Goal: Task Accomplishment & Management: Complete application form

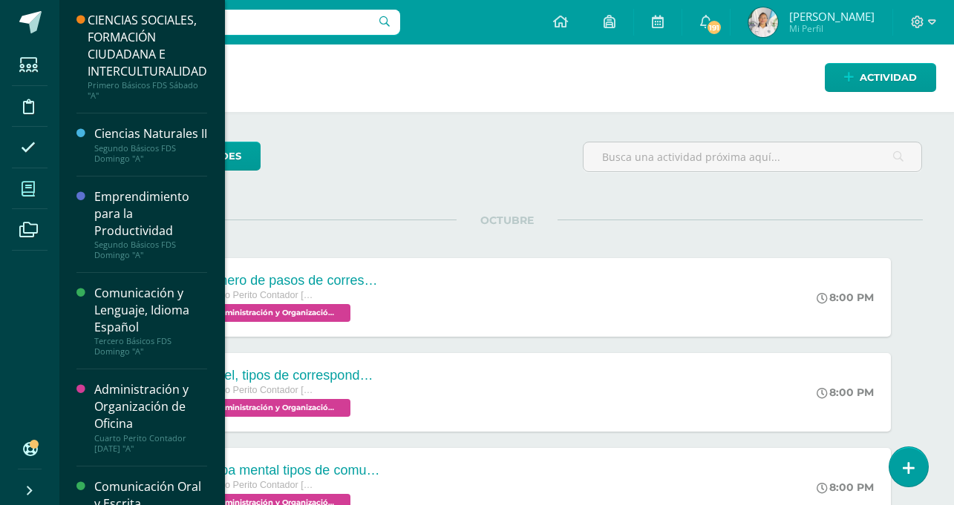
click at [33, 191] on icon at bounding box center [28, 189] width 13 height 15
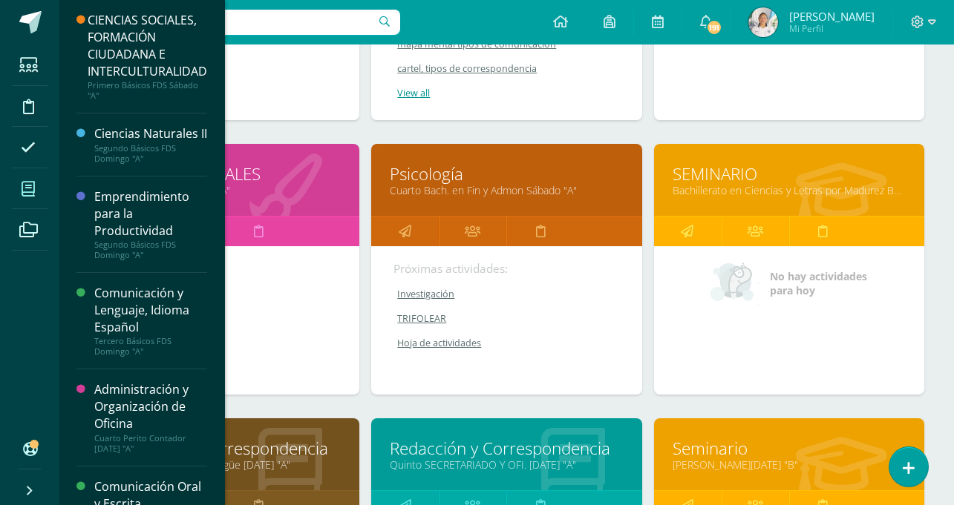
scroll to position [1123, 0]
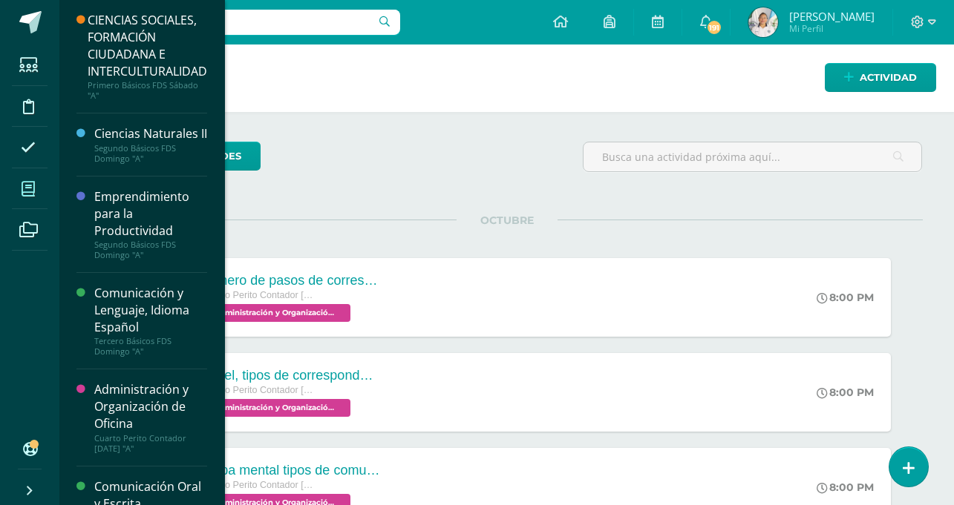
click at [28, 183] on icon at bounding box center [28, 189] width 13 height 15
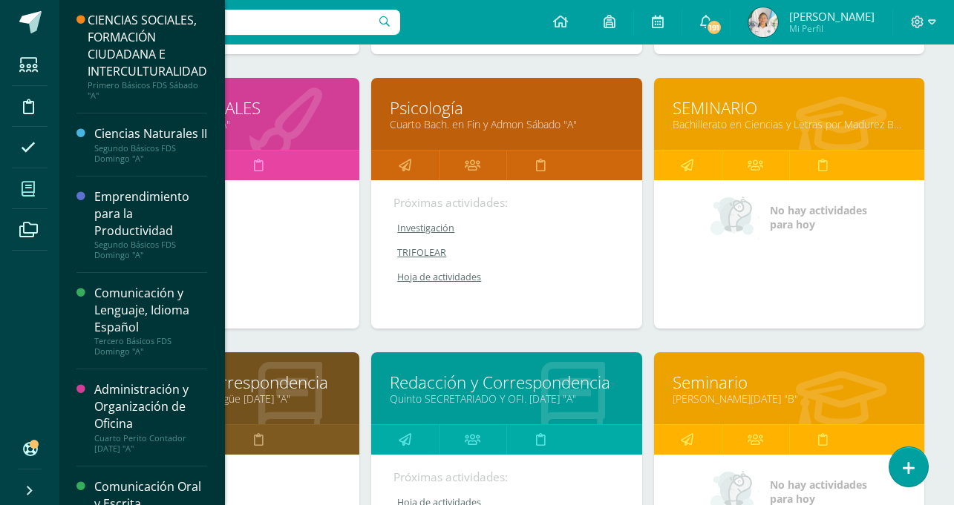
scroll to position [745, 0]
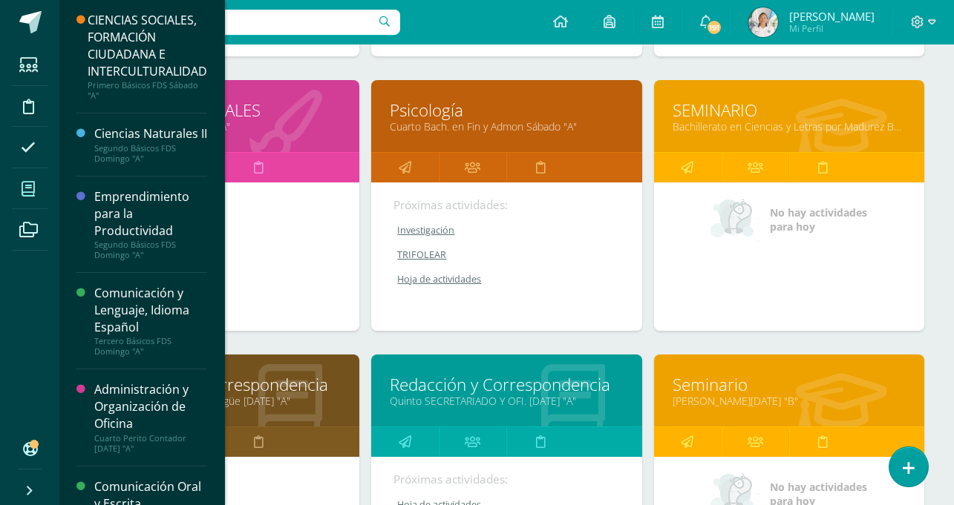
click at [389, 347] on div "Psicología Cuarto Bach. en Fin y Admon Sábado "A" Próximas actividades: Investi…" at bounding box center [506, 217] width 282 height 275
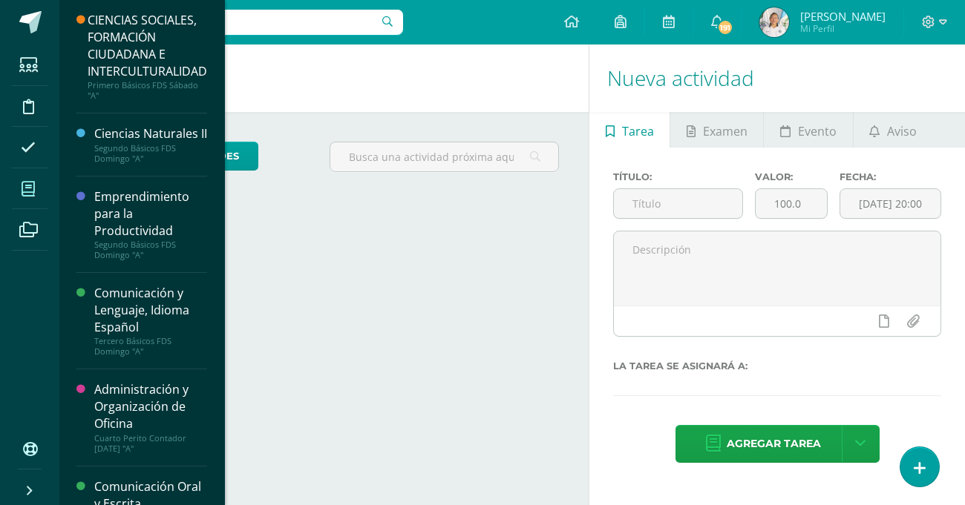
click at [24, 200] on span at bounding box center [28, 188] width 33 height 33
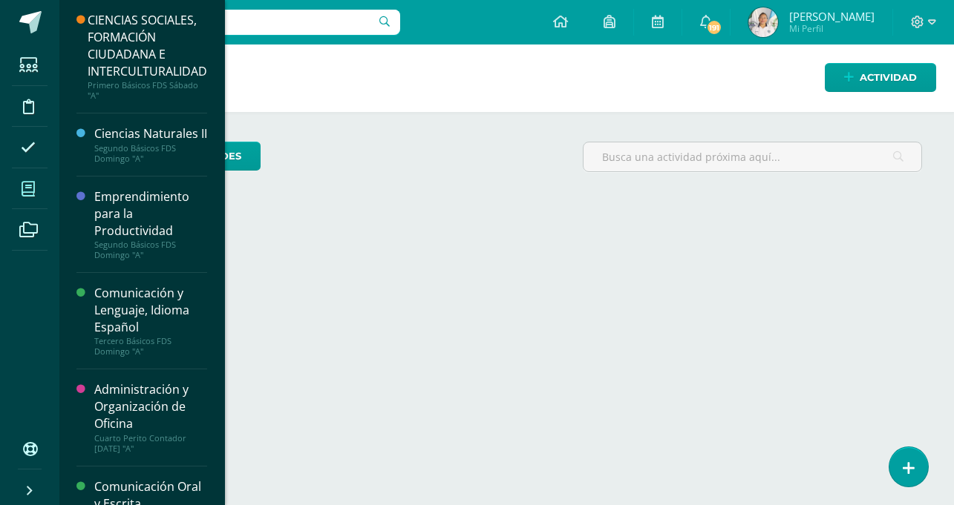
click at [24, 200] on span at bounding box center [28, 188] width 33 height 33
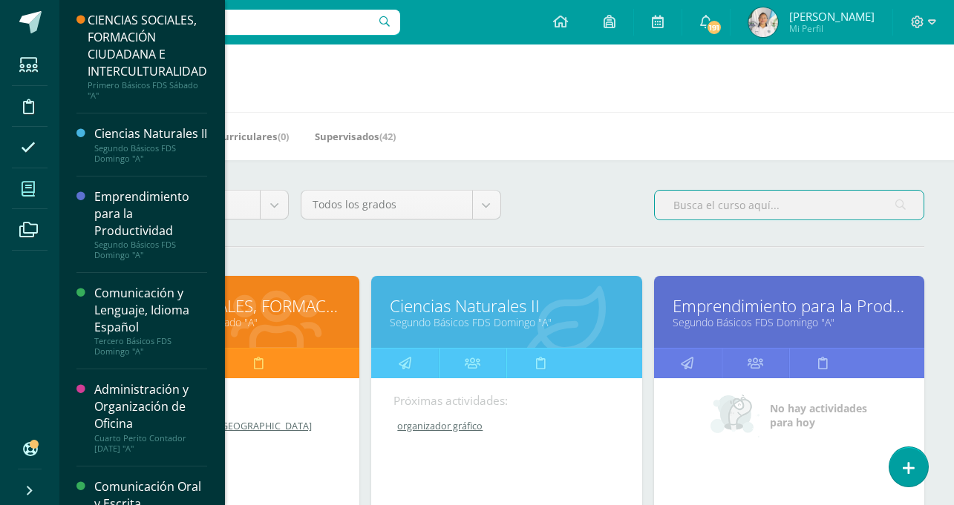
click at [673, 201] on input "text" at bounding box center [789, 205] width 269 height 29
click at [610, 231] on div "Todos los niveles Todos los niveles Bach. Dibujo de Construcción Sábado Básicos…" at bounding box center [506, 211] width 847 height 42
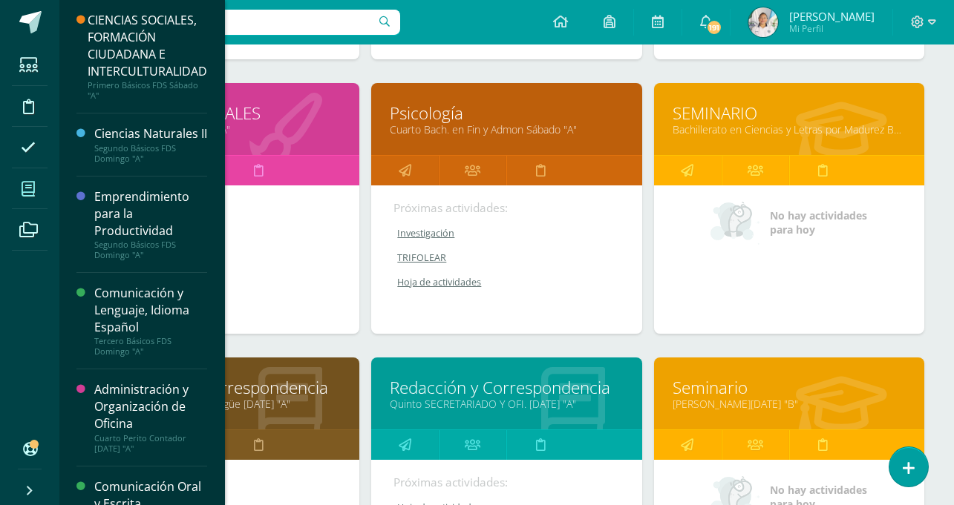
scroll to position [744, 0]
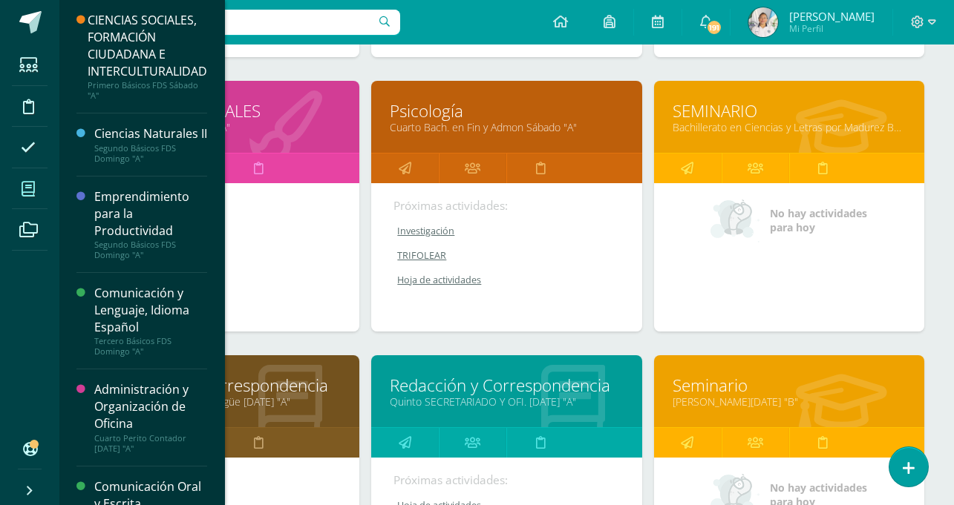
click at [534, 387] on link "Redacción y Correspondencia" at bounding box center [506, 385] width 233 height 23
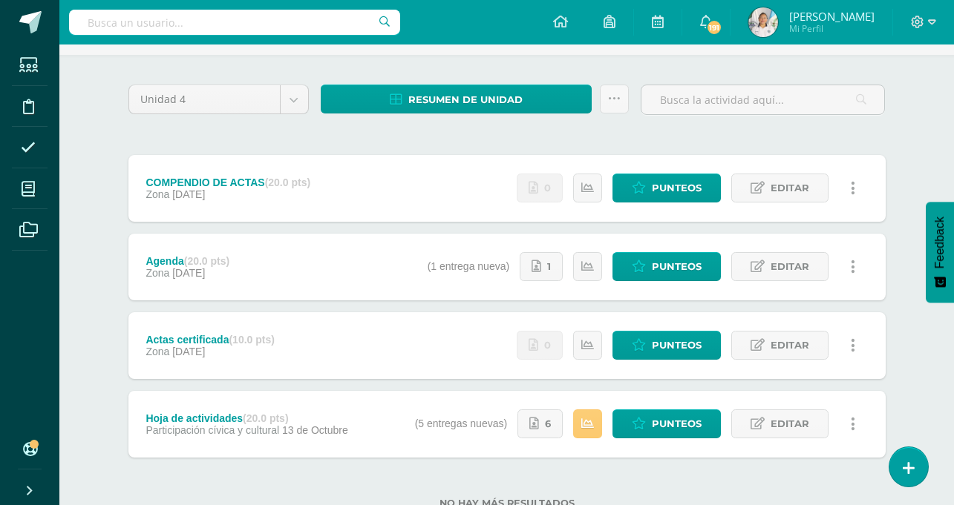
scroll to position [93, 0]
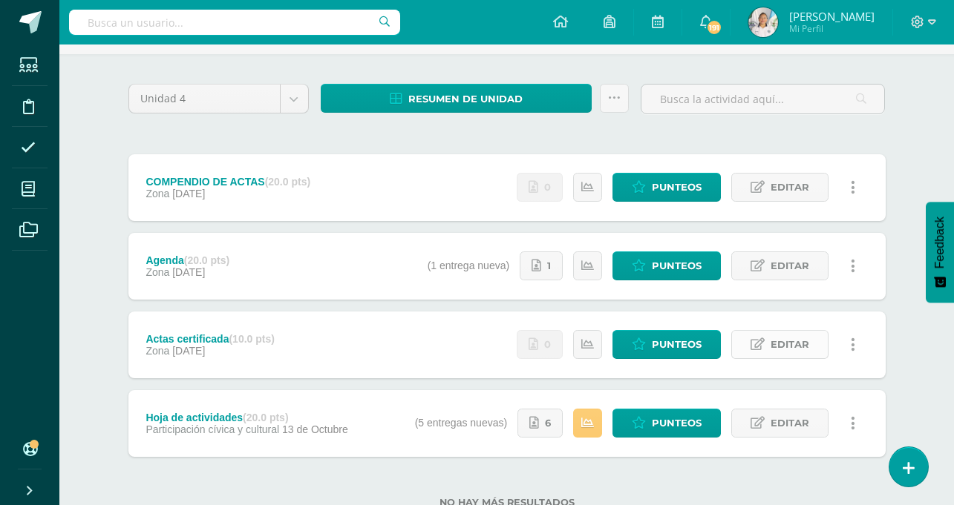
click at [773, 344] on span "Editar" at bounding box center [789, 344] width 39 height 27
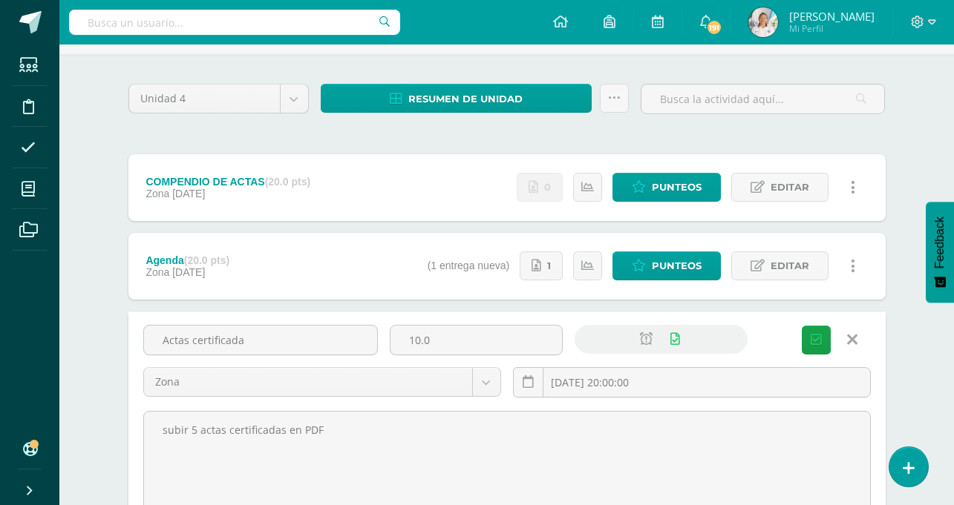
click at [900, 117] on div "Unidad 4 Unidad 1 Unidad 2 Unidad 3 Unidad 4 Resumen de unidad Descargar como H…" at bounding box center [507, 411] width 816 height 714
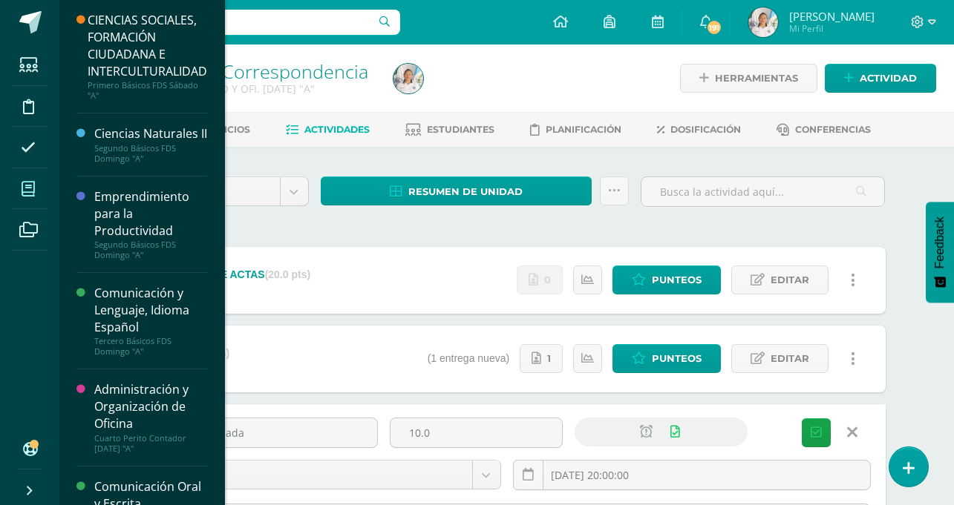
click at [31, 183] on icon at bounding box center [28, 189] width 13 height 15
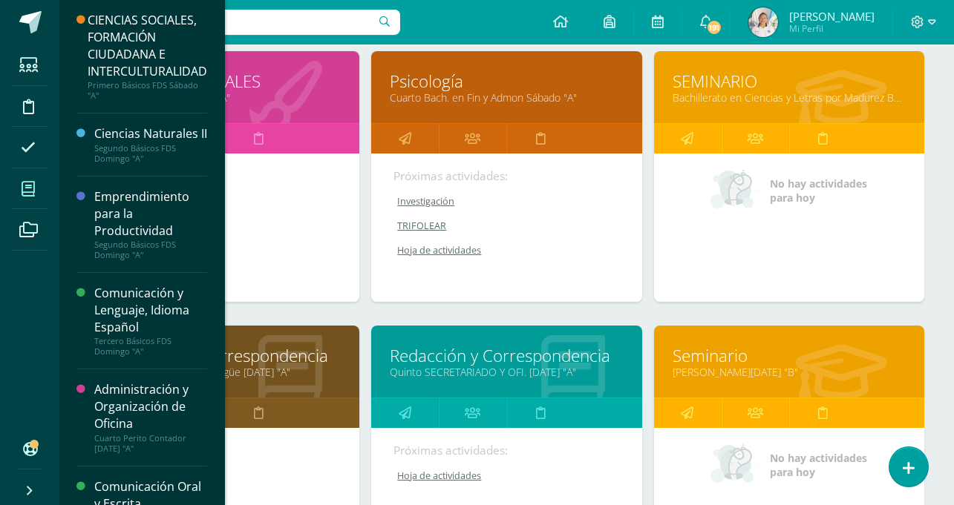
scroll to position [779, 0]
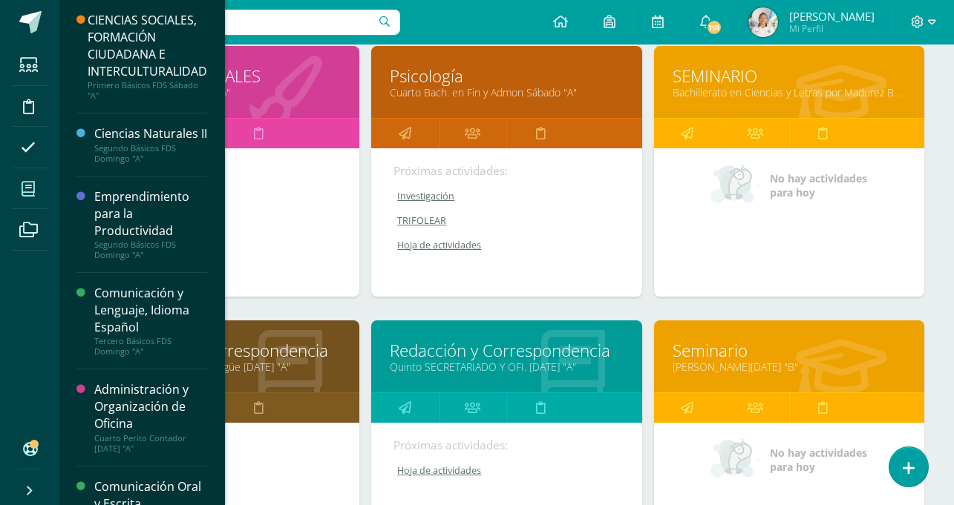
click at [272, 359] on link "Redacción y Correspondencia" at bounding box center [224, 350] width 233 height 23
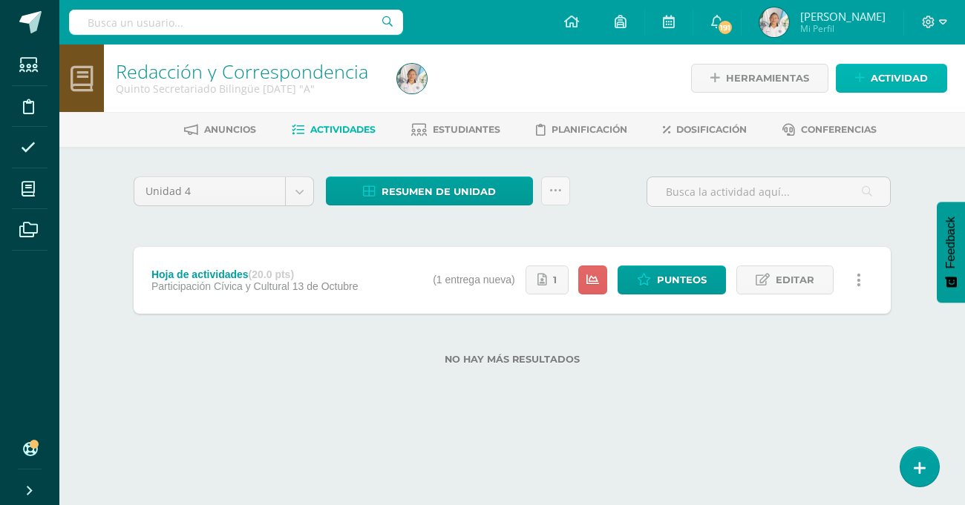
click at [900, 73] on span "Actividad" at bounding box center [899, 78] width 57 height 27
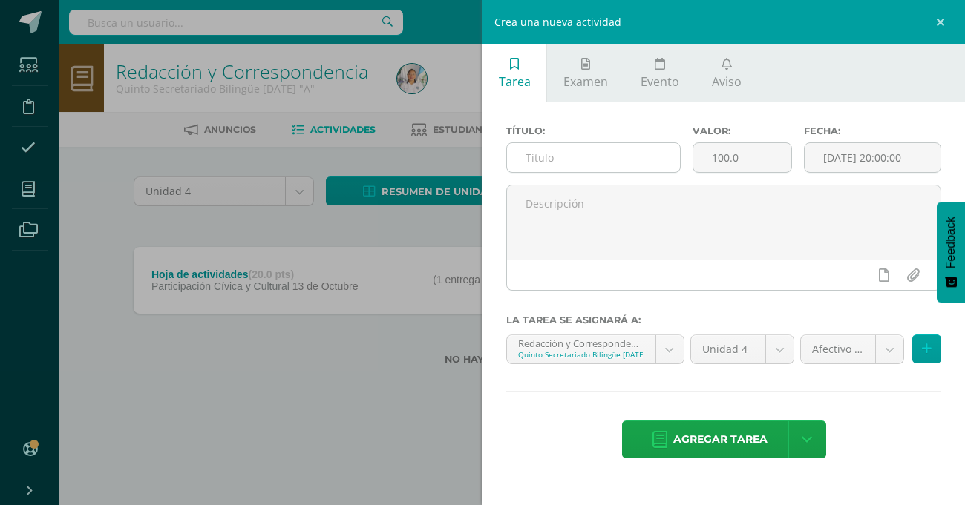
click at [570, 158] on input "text" at bounding box center [593, 157] width 173 height 29
type input "Compendio de actas"
click at [739, 154] on input "100.0" at bounding box center [742, 157] width 99 height 29
type input "1"
type input "20"
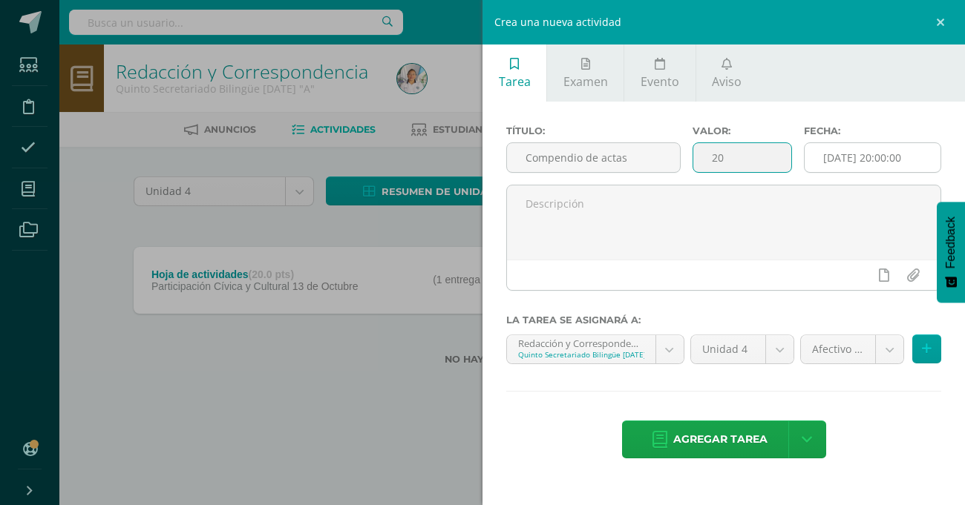
click at [888, 151] on input "[DATE] 20:00:00" at bounding box center [873, 157] width 136 height 29
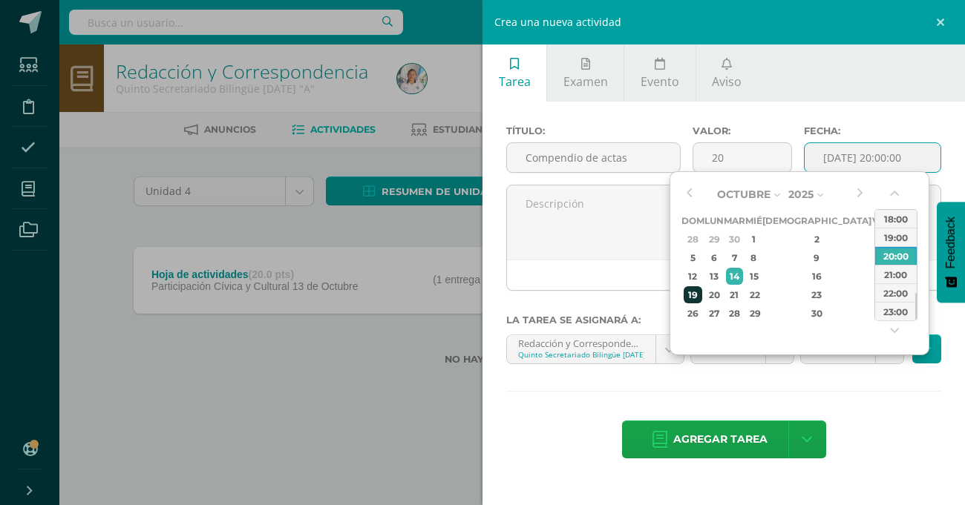
click at [691, 297] on div "19" at bounding box center [693, 295] width 19 height 17
type input "[DATE] 20:00"
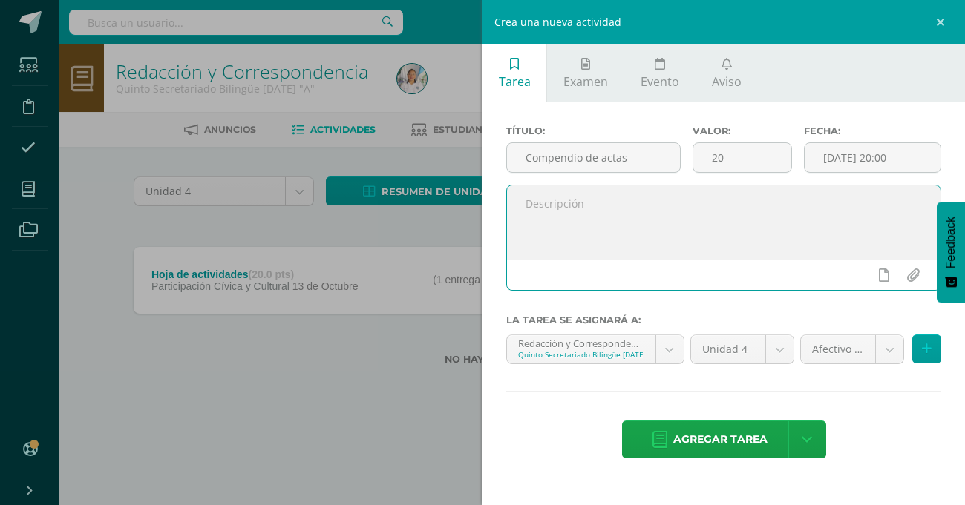
click at [602, 246] on textarea at bounding box center [723, 223] width 433 height 74
type textarea "subir en PDF, sus actas"
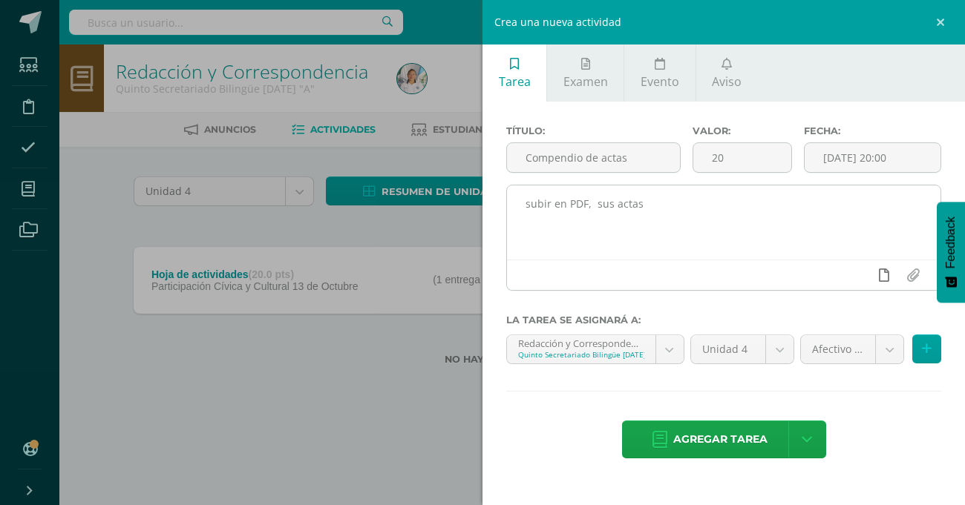
click at [885, 284] on link at bounding box center [883, 275] width 29 height 28
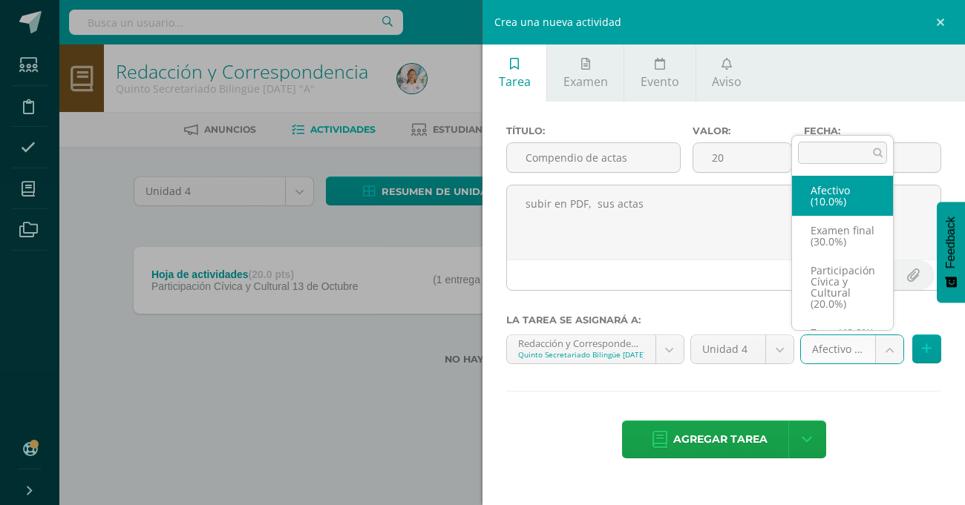
click at [891, 356] on body "Estudiantes Disciplina Asistencia Mis cursos Archivos Soporte Ayuda Reportar un…" at bounding box center [482, 206] width 965 height 413
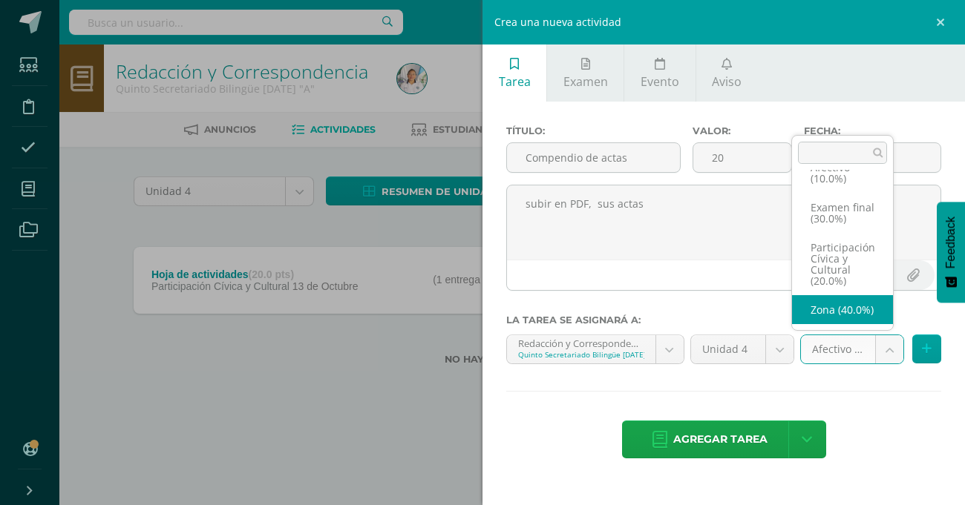
select select "75815"
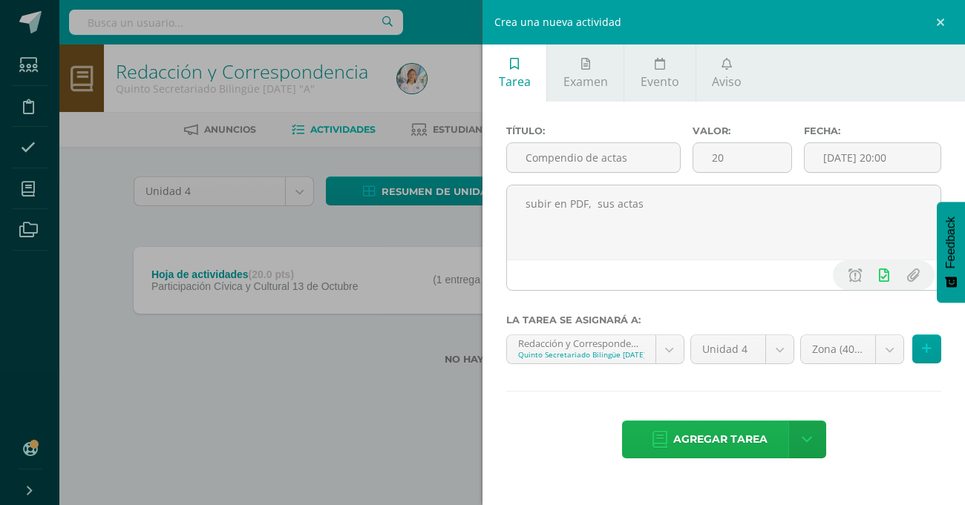
click at [705, 454] on span "Agregar tarea" at bounding box center [720, 440] width 94 height 36
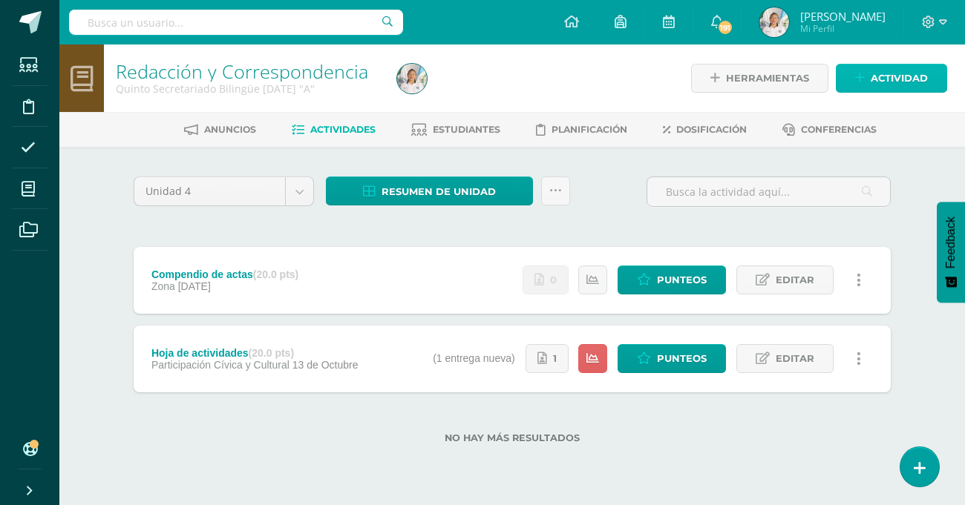
click at [886, 72] on span "Actividad" at bounding box center [899, 78] width 57 height 27
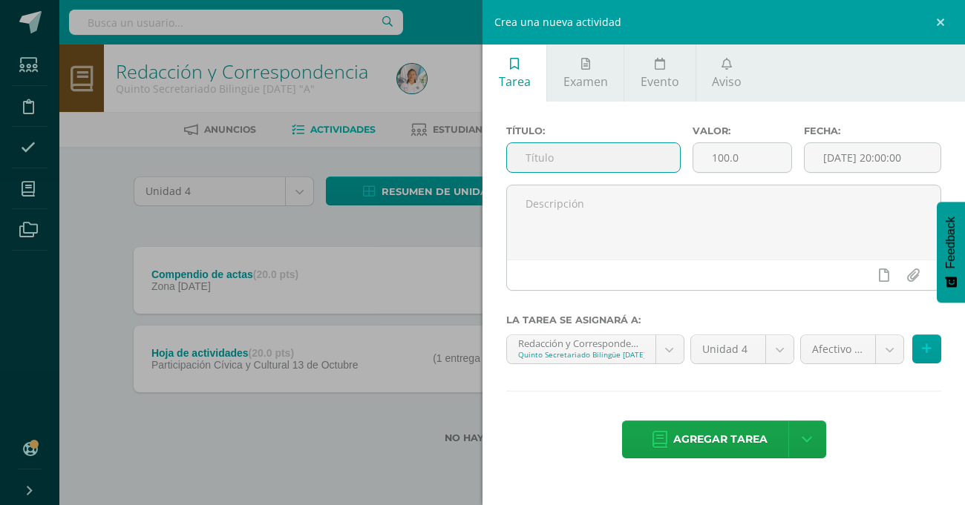
click at [640, 154] on input "text" at bounding box center [593, 157] width 173 height 29
type input "Agenda"
click at [749, 145] on input "100.0" at bounding box center [742, 157] width 99 height 29
type input "1"
type input "20"
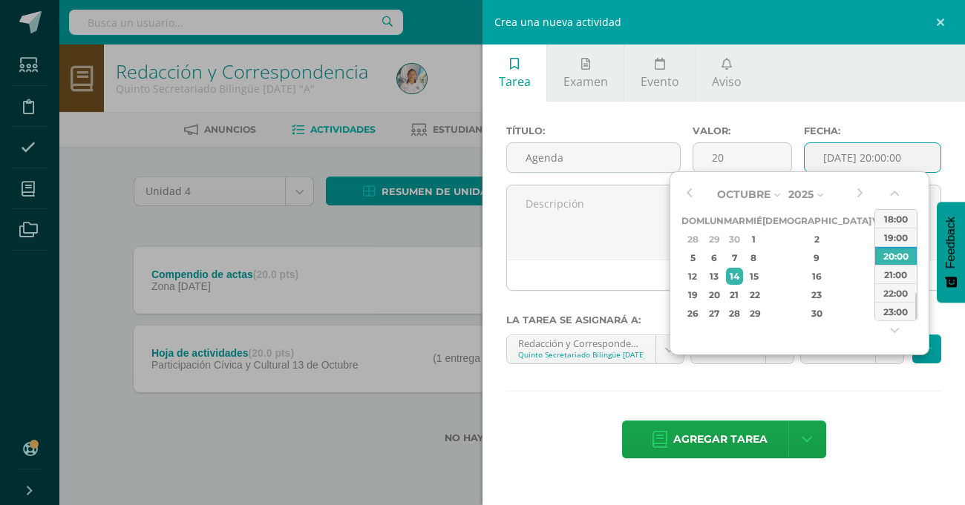
click at [880, 151] on input "[DATE] 20:00:00" at bounding box center [873, 157] width 136 height 29
click at [694, 292] on div "19" at bounding box center [693, 295] width 19 height 17
type input "[DATE] 20:00"
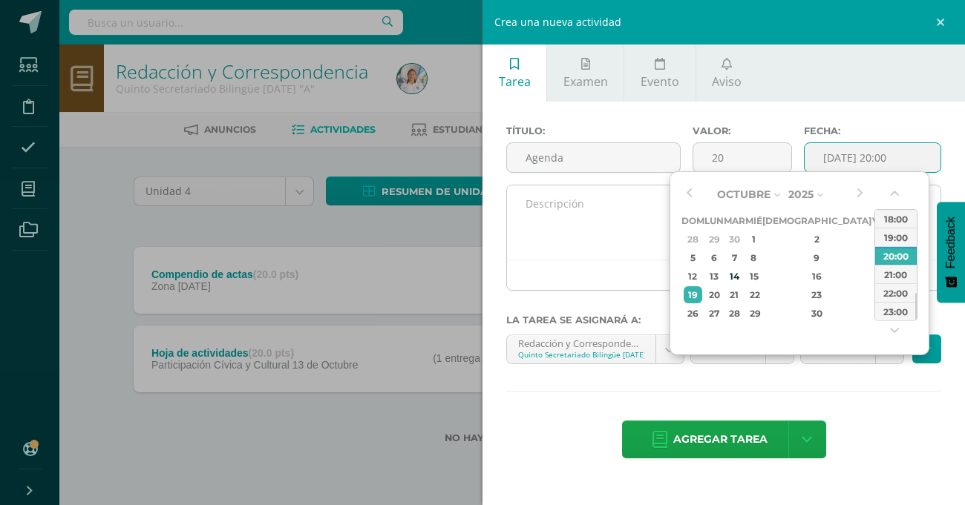
click at [614, 225] on textarea at bounding box center [723, 223] width 433 height 74
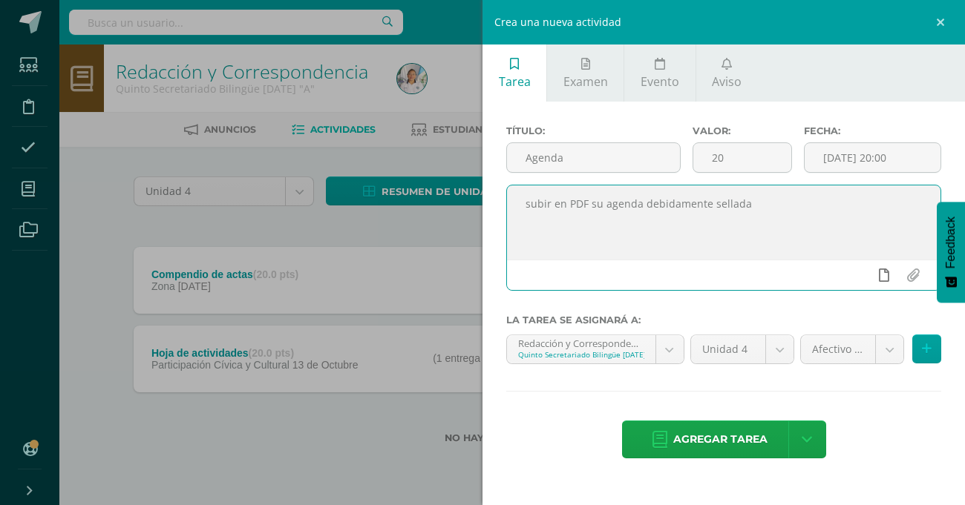
type textarea "subir en PDF su agenda debidamente sellada"
click at [879, 281] on icon at bounding box center [884, 275] width 10 height 13
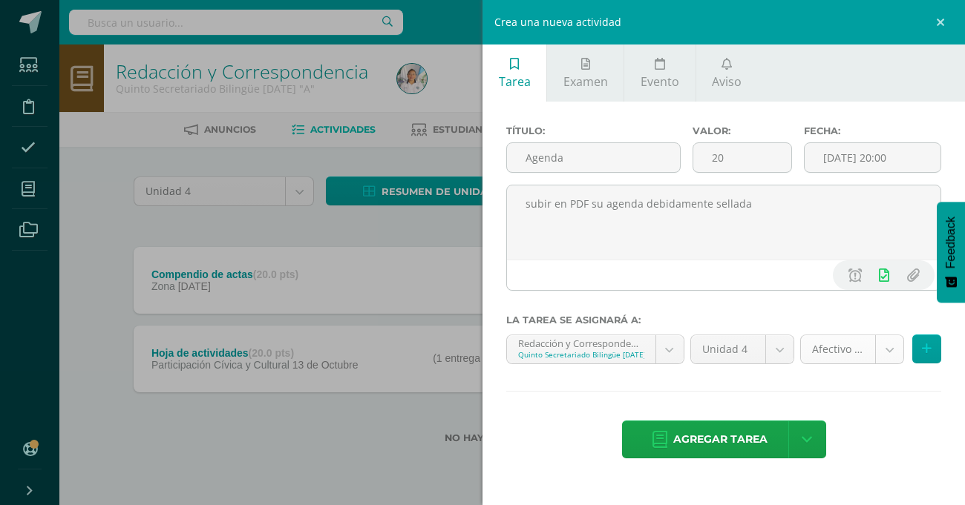
click at [890, 359] on body "Tarea asignada exitosamente Estudiantes Disciplina Asistencia Mis cursos Archiv…" at bounding box center [482, 245] width 965 height 491
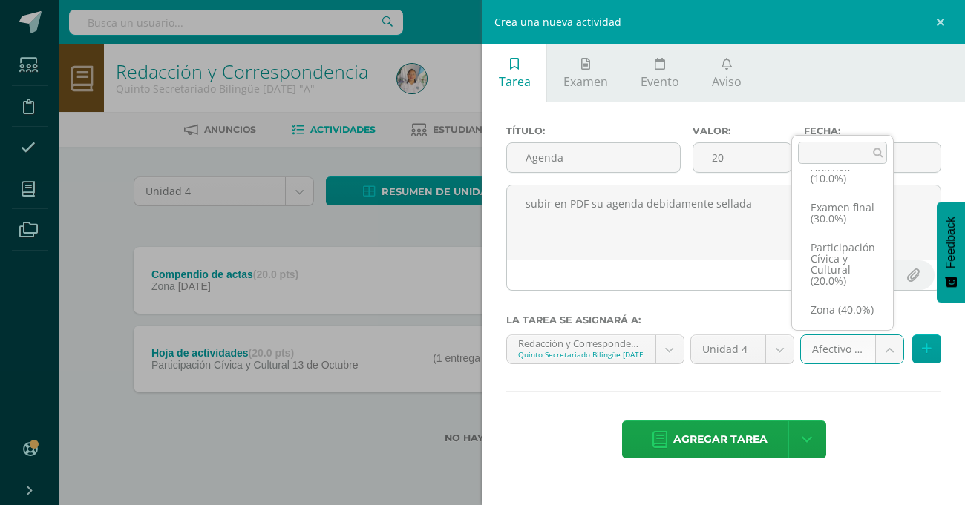
scroll to position [45, 0]
select select "75815"
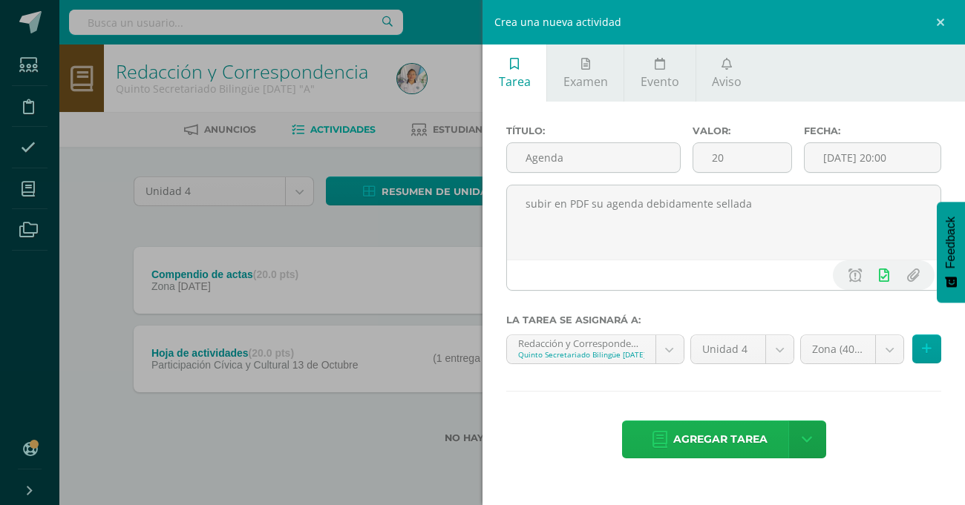
click at [707, 444] on span "Agregar tarea" at bounding box center [720, 440] width 94 height 36
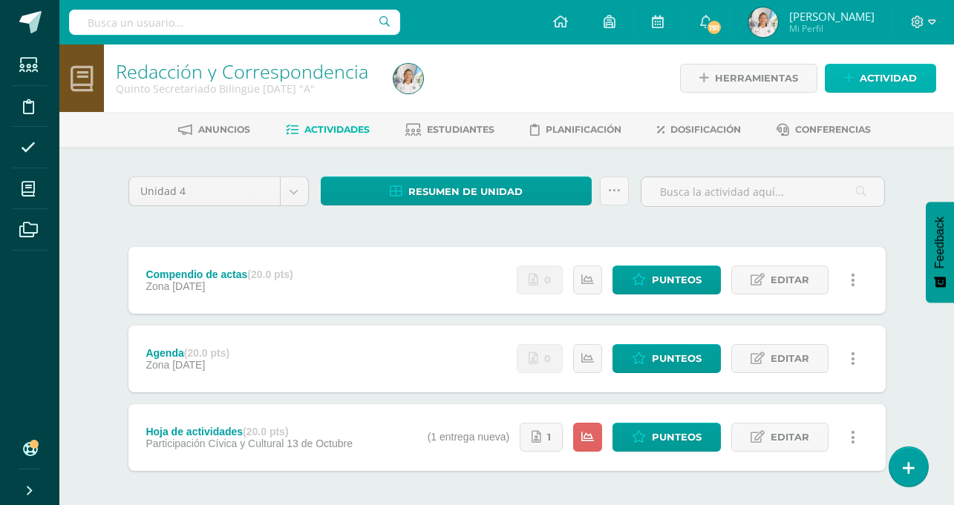
click at [865, 87] on span "Actividad" at bounding box center [888, 78] width 57 height 27
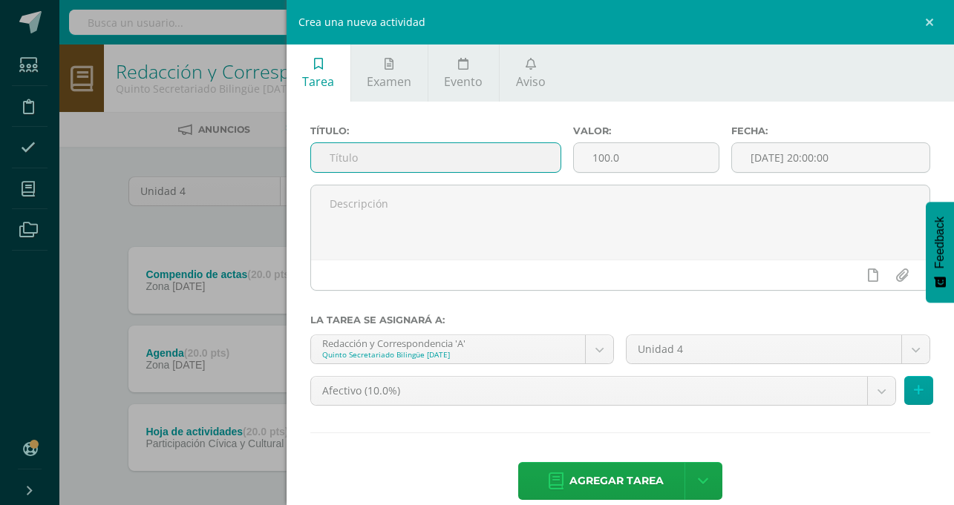
click at [561, 168] on input "text" at bounding box center [436, 157] width 250 height 29
type input "Actas certificdas"
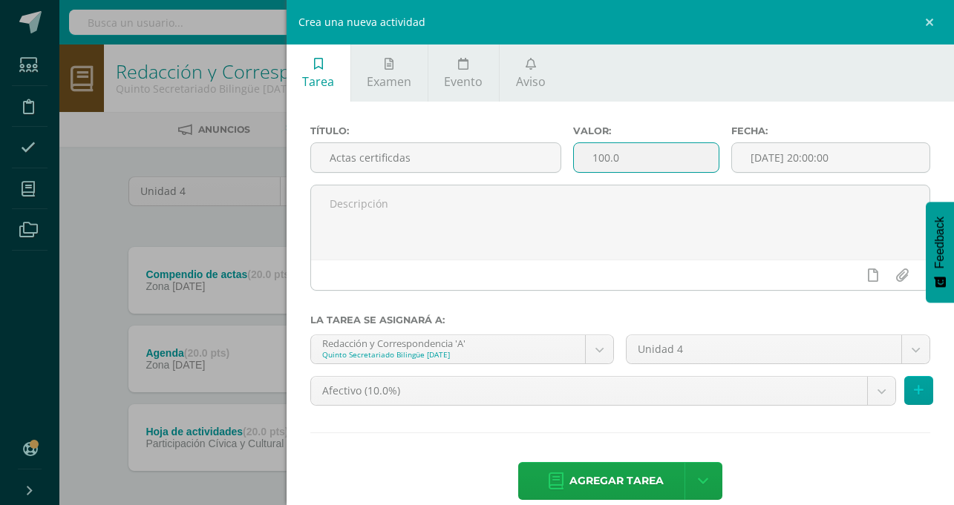
click at [718, 157] on input "100.0" at bounding box center [646, 157] width 145 height 29
type input "1"
type input "20"
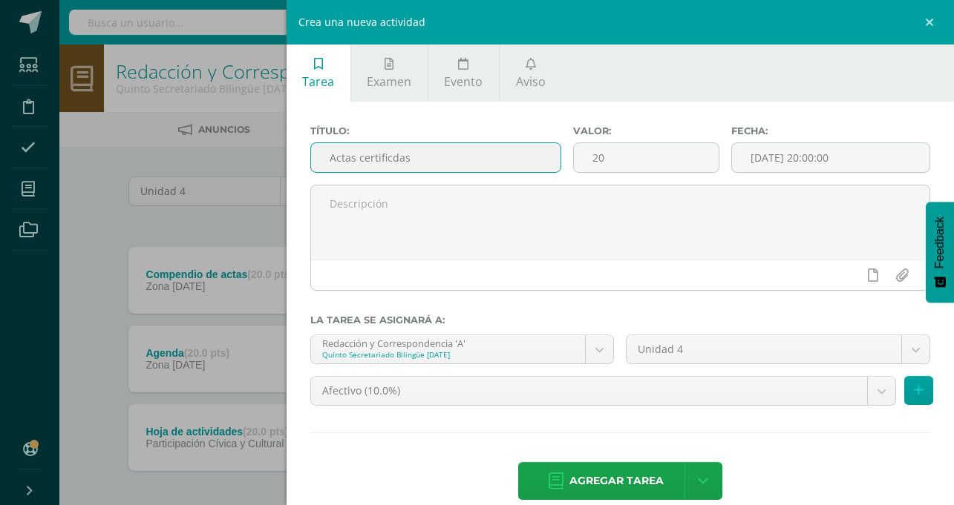
click at [561, 163] on input "Actas certificdas" at bounding box center [436, 157] width 250 height 29
click at [561, 158] on input "Actas certificdas" at bounding box center [436, 157] width 250 height 29
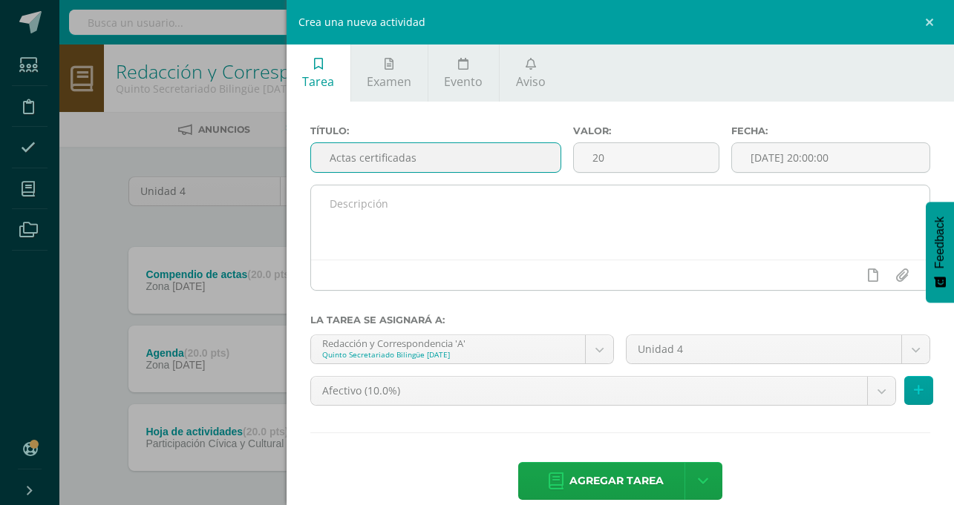
type input "Actas certificadas"
click at [578, 218] on textarea at bounding box center [620, 223] width 619 height 74
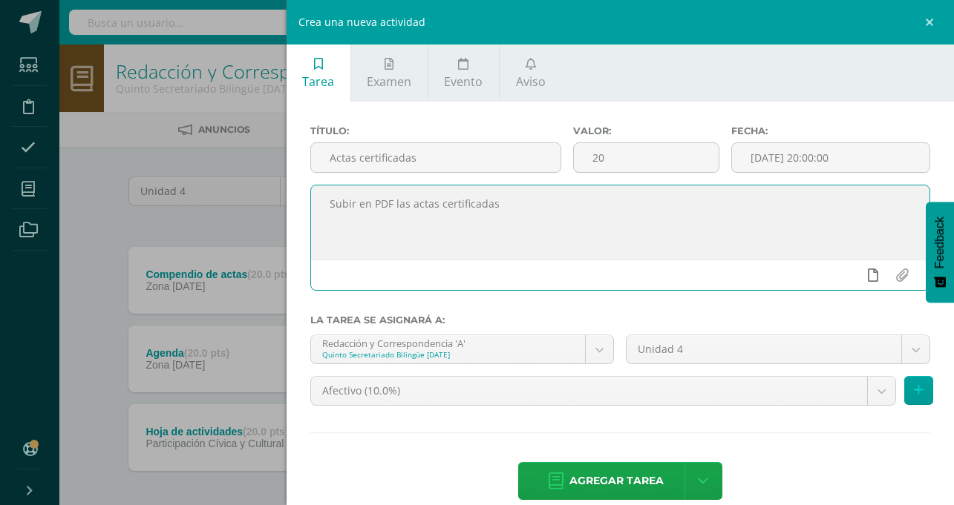
type textarea "Subir en PDF las actas certificadas"
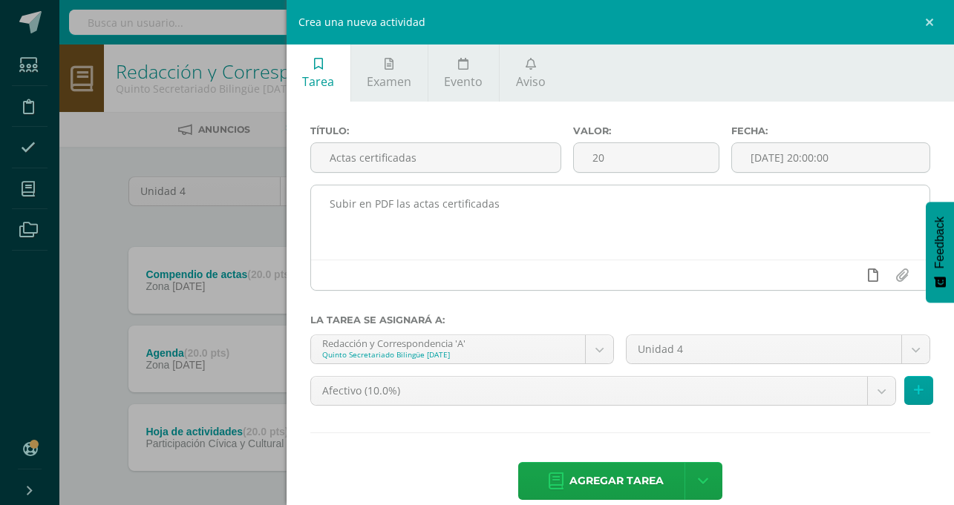
click at [870, 274] on icon at bounding box center [873, 275] width 10 height 13
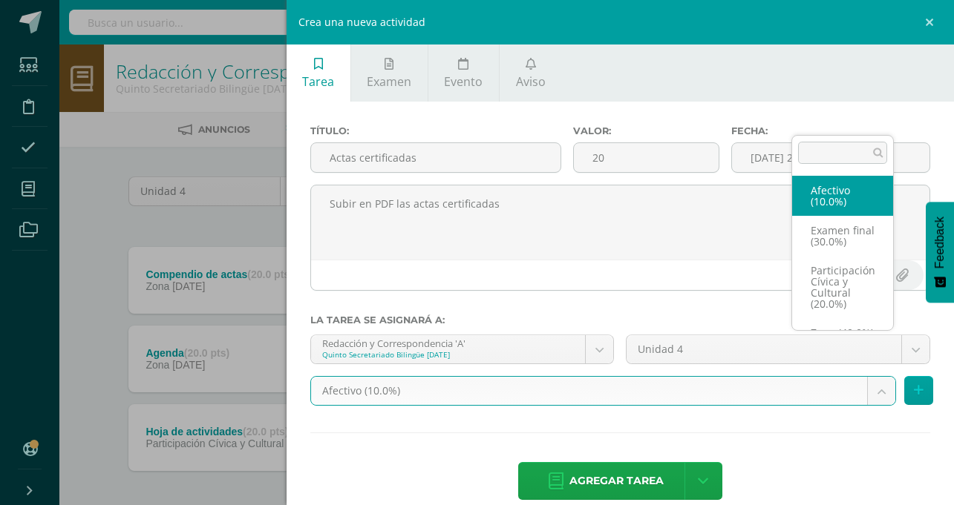
click at [874, 350] on body "Tarea asignada exitosamente Estudiantes Disciplina Asistencia Mis cursos Archiv…" at bounding box center [477, 285] width 954 height 570
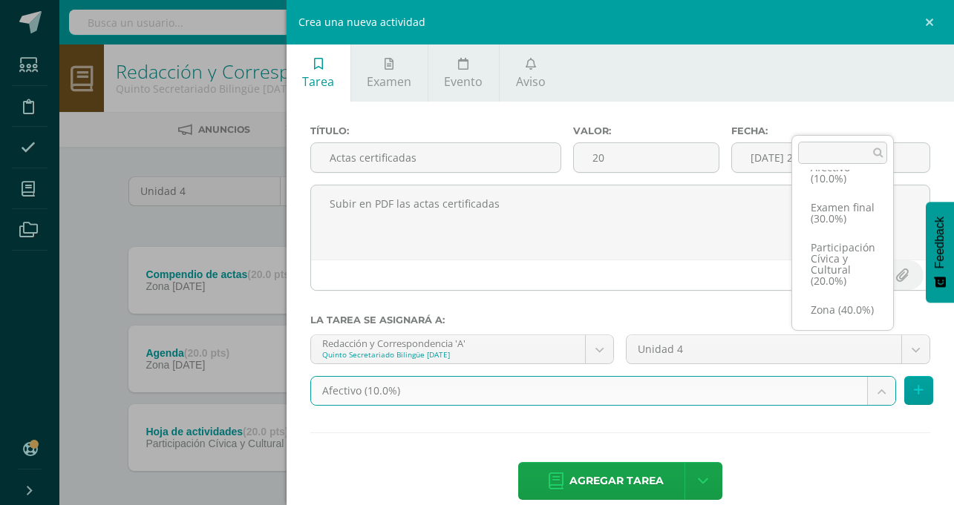
scroll to position [39, 0]
select select "75815"
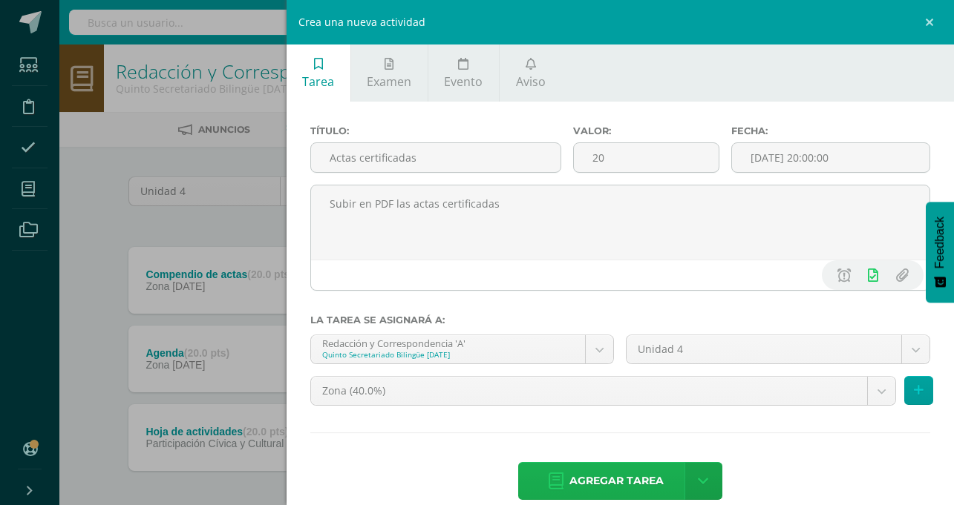
click at [664, 463] on span "Agregar tarea" at bounding box center [616, 481] width 94 height 36
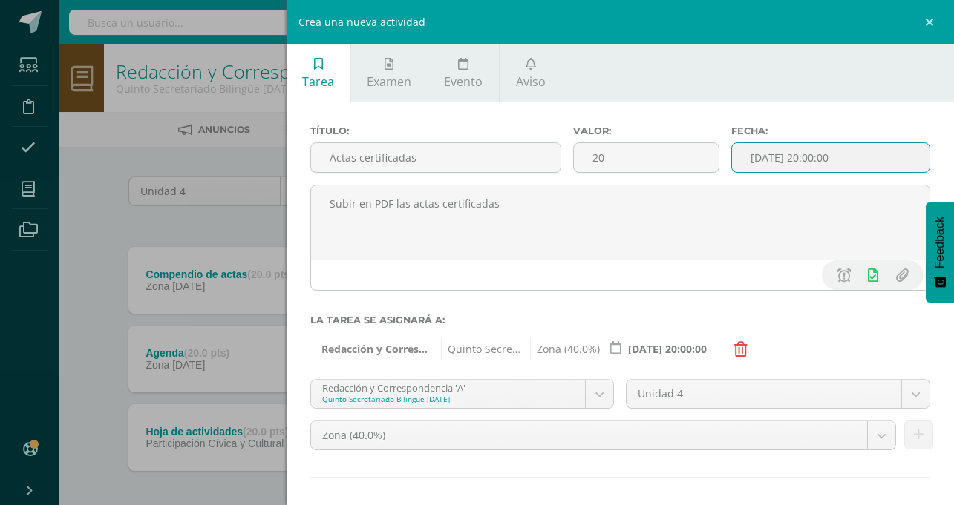
click at [863, 157] on input "[DATE] 20:00:00" at bounding box center [830, 157] width 197 height 29
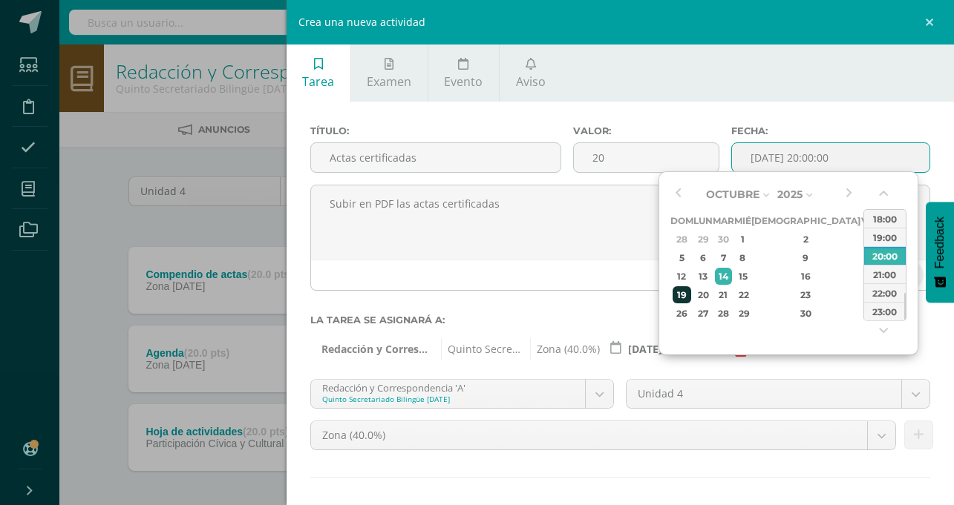
click at [687, 289] on div "19" at bounding box center [681, 295] width 19 height 17
type input "2025-10-19 20:00"
click at [687, 289] on div "19" at bounding box center [681, 295] width 19 height 17
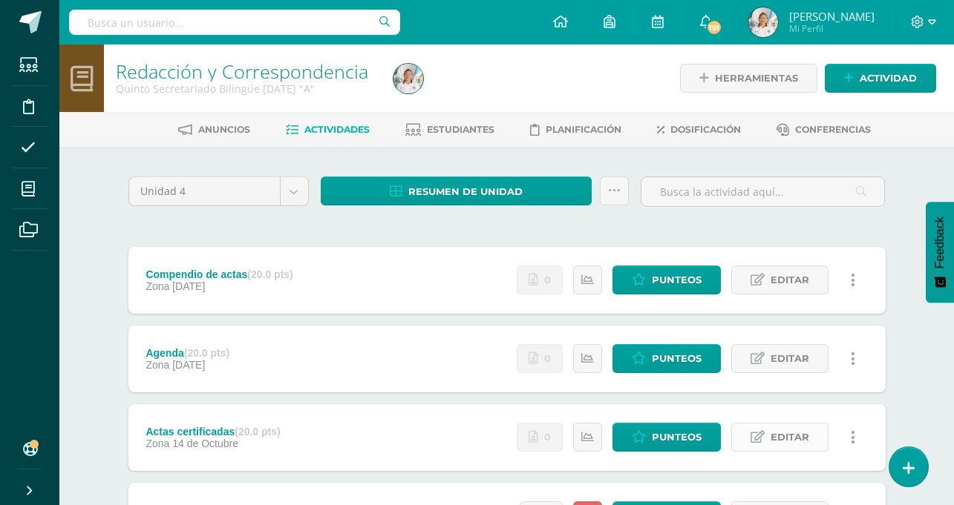
click at [768, 445] on link "Editar" at bounding box center [779, 437] width 97 height 29
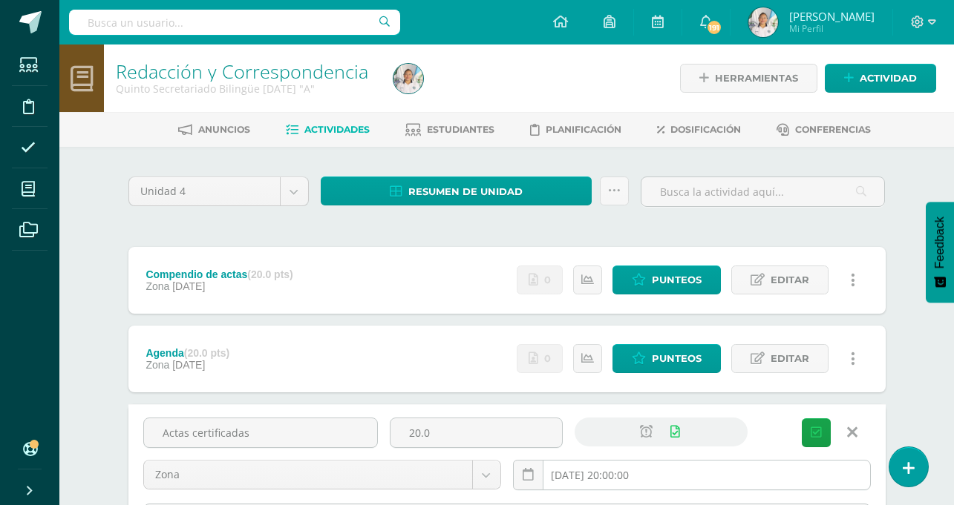
click at [621, 472] on input "[DATE] 20:00:00" at bounding box center [692, 475] width 356 height 29
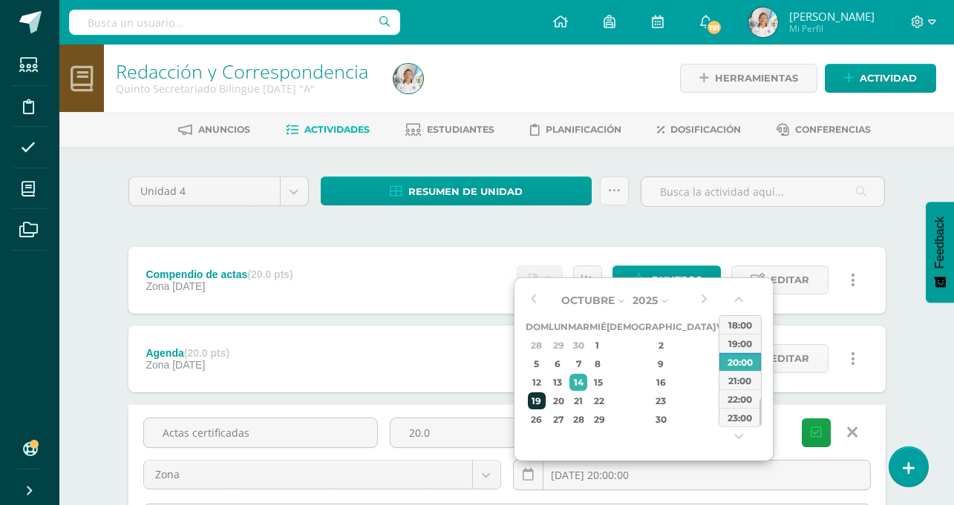
click at [541, 396] on div "19" at bounding box center [537, 401] width 19 height 17
type input "[DATE] 20:00"
click at [809, 436] on button "Guardar" at bounding box center [816, 433] width 29 height 29
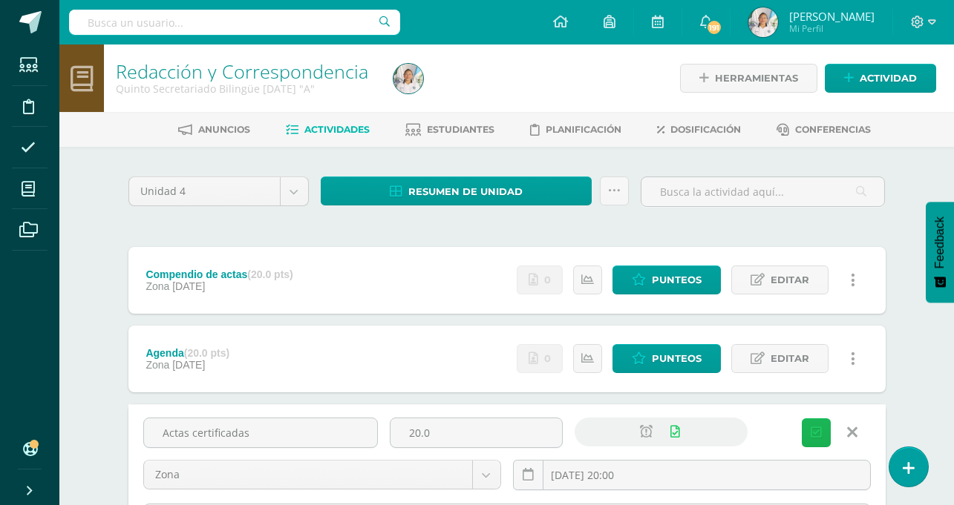
click at [816, 429] on icon "submit" at bounding box center [816, 433] width 11 height 13
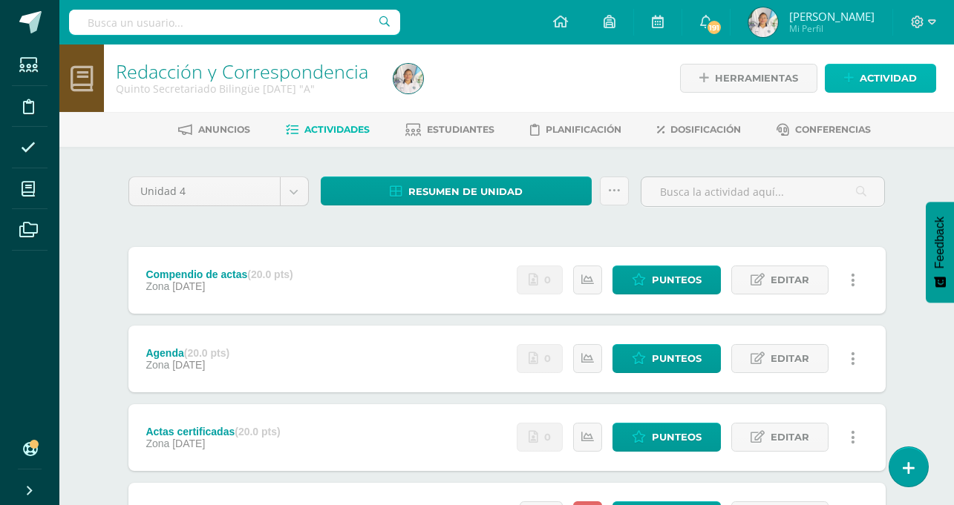
click at [881, 91] on span "Actividad" at bounding box center [888, 78] width 57 height 27
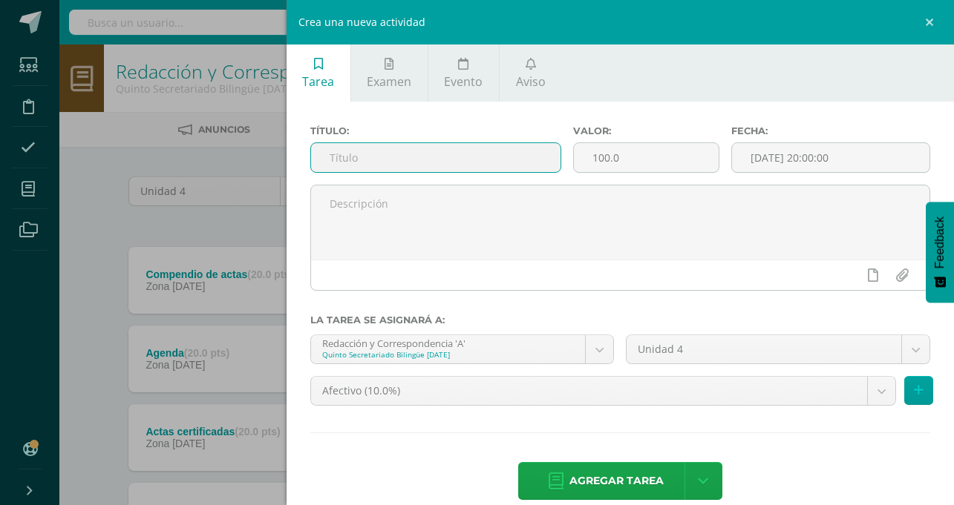
click at [561, 157] on input "text" at bounding box center [436, 157] width 250 height 29
type input "Hoja de acctividades"
click at [929, 23] on link at bounding box center [931, 22] width 45 height 45
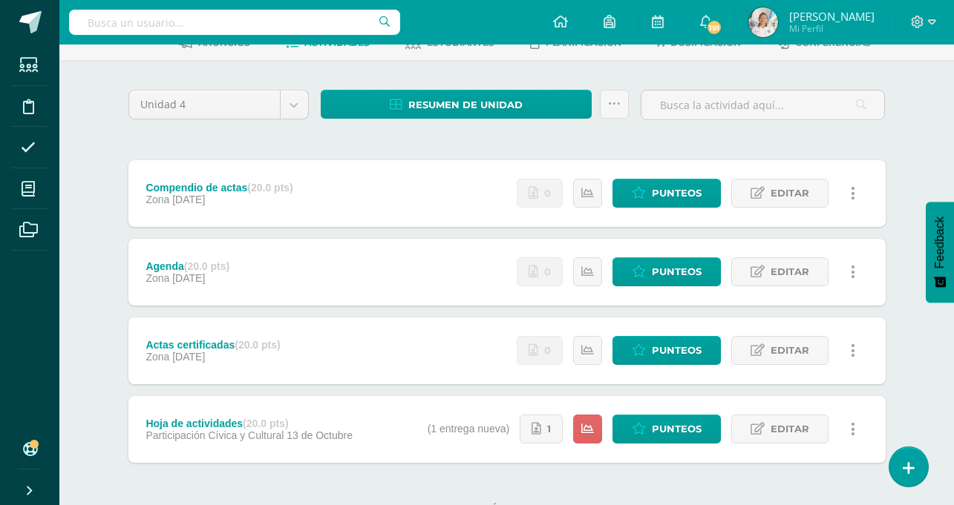
scroll to position [88, 0]
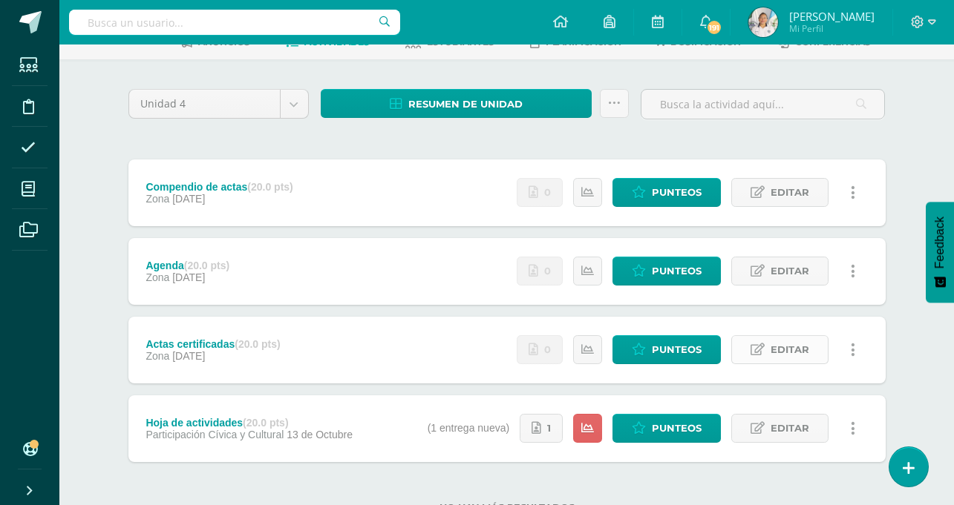
click at [775, 347] on span "Editar" at bounding box center [789, 349] width 39 height 27
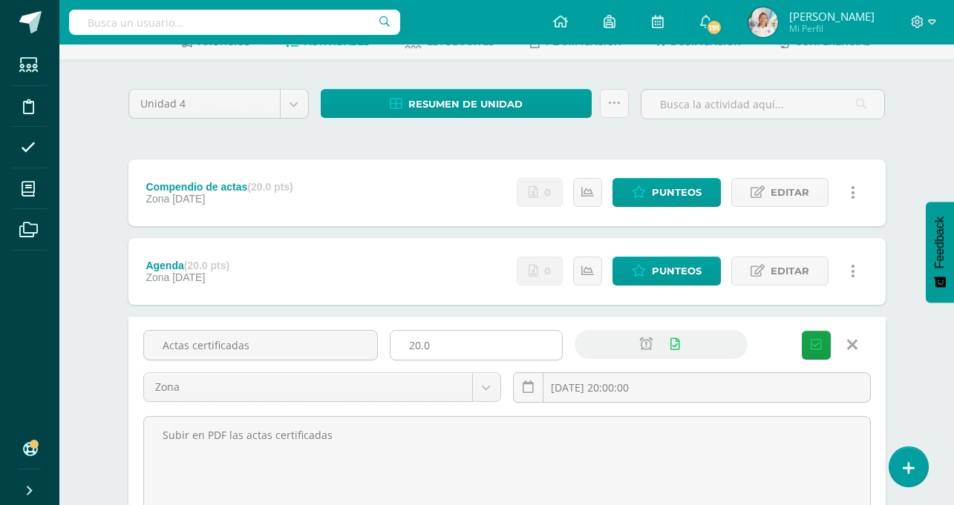
click at [476, 345] on input "20.0" at bounding box center [475, 345] width 171 height 29
type input "2"
type input "10"
click at [805, 335] on button "Guardar" at bounding box center [816, 345] width 29 height 29
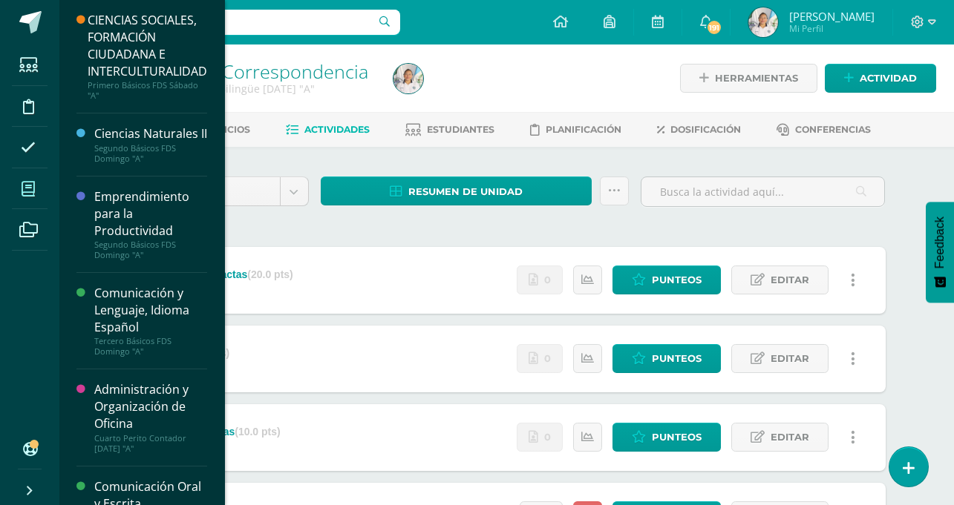
click at [25, 195] on icon at bounding box center [28, 189] width 13 height 15
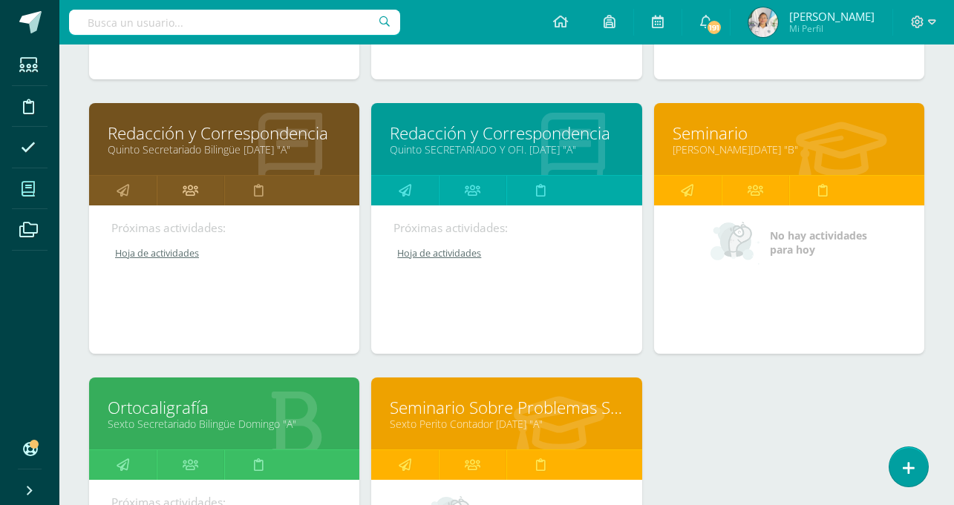
scroll to position [36, 0]
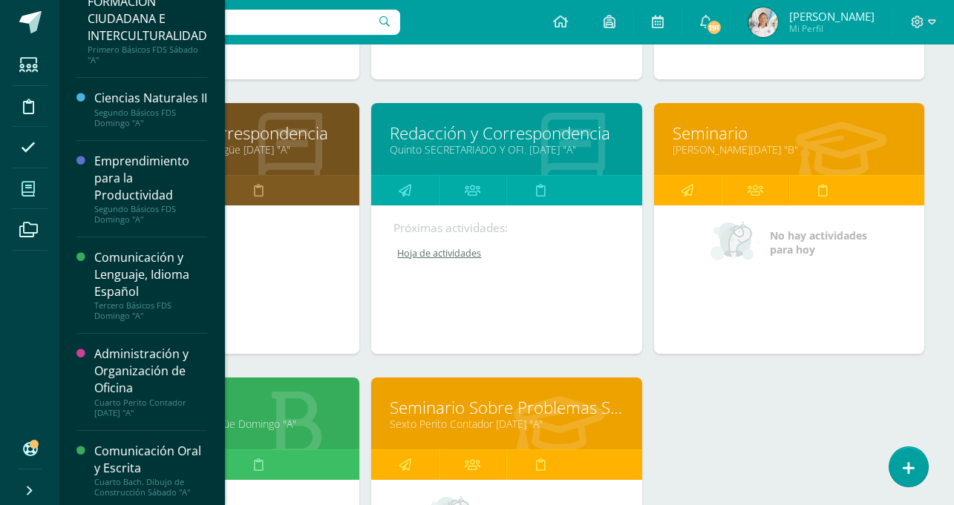
click at [242, 421] on link "Sexto Secretariado Bilingüe Domingo "A"" at bounding box center [224, 424] width 233 height 14
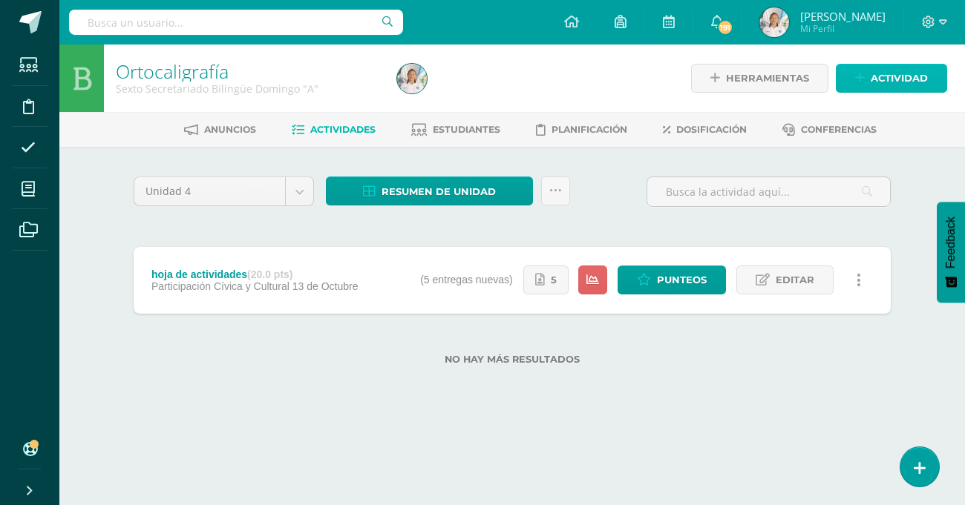
click at [872, 76] on span "Actividad" at bounding box center [899, 78] width 57 height 27
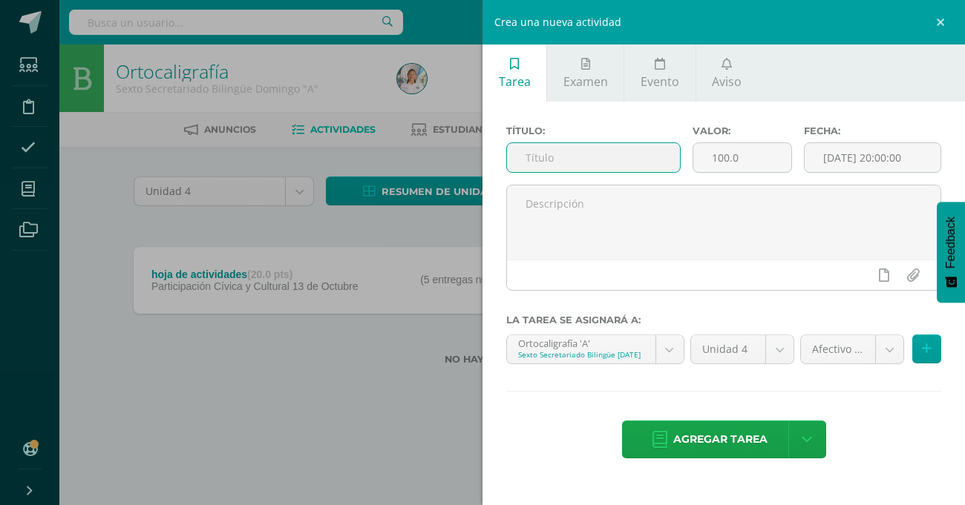
click at [599, 154] on input "text" at bounding box center [593, 157] width 173 height 29
type input "Compendio de actas"
click at [747, 151] on input "100.0" at bounding box center [742, 157] width 99 height 29
type input "1"
type input "20"
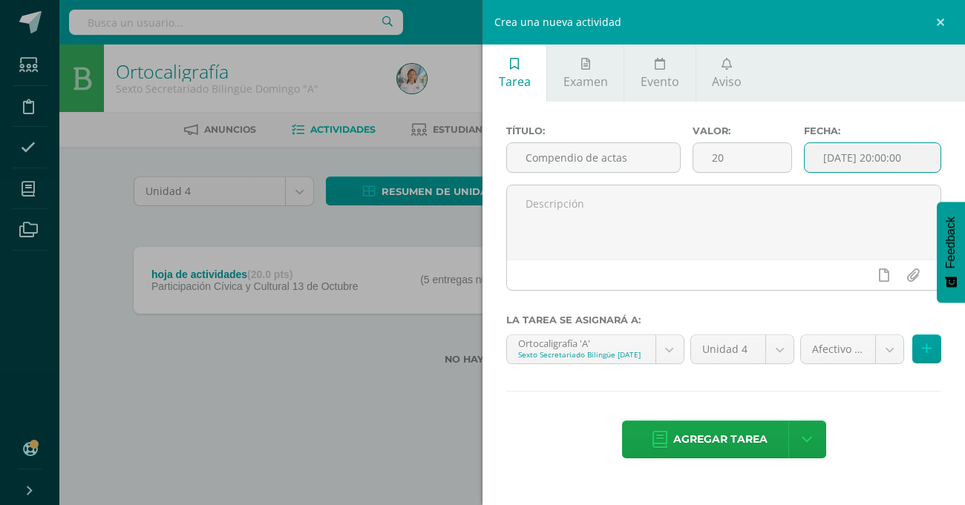
click at [828, 155] on input "[DATE] 20:00:00" at bounding box center [873, 157] width 136 height 29
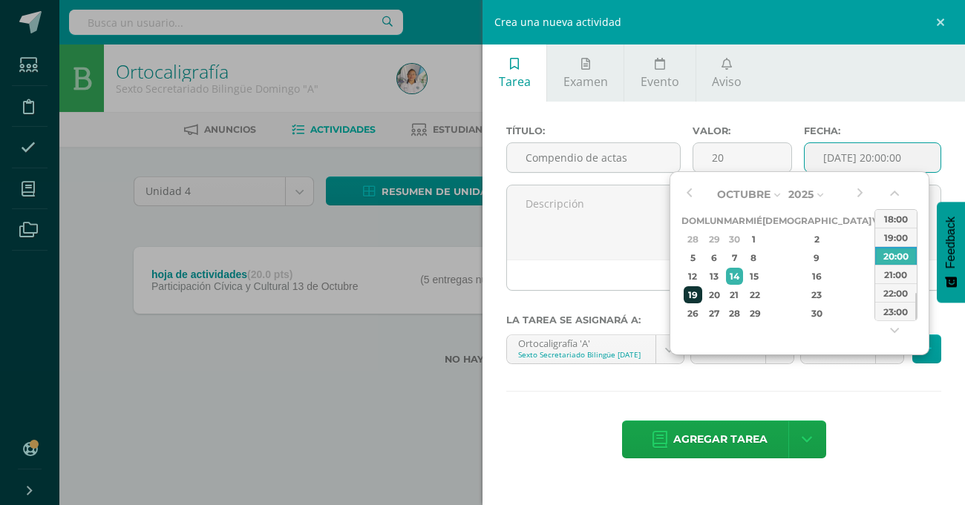
click at [695, 293] on div "19" at bounding box center [693, 295] width 19 height 17
type input "[DATE] 20:00"
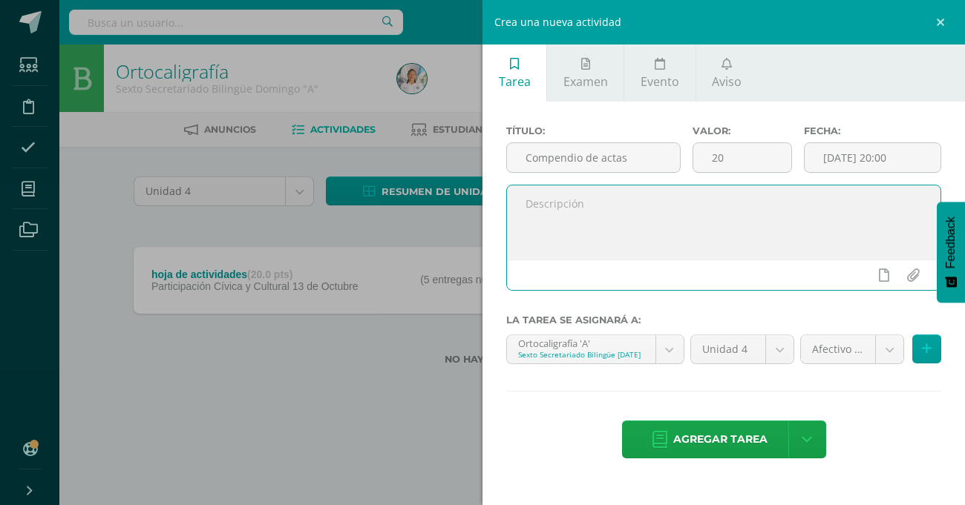
click at [626, 249] on textarea at bounding box center [723, 223] width 433 height 74
type textarea "subir en PDF, sus actas trabajadas"
click at [884, 272] on icon at bounding box center [884, 275] width 10 height 13
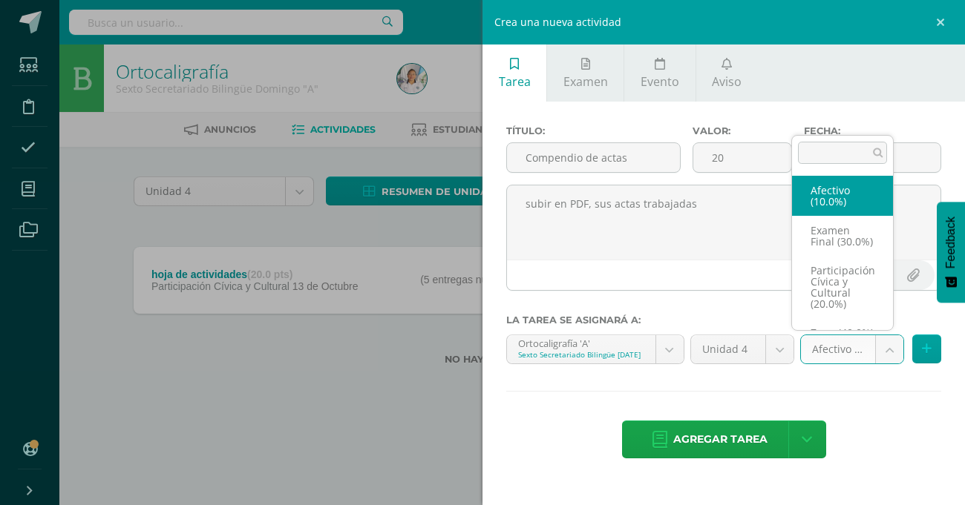
click at [890, 361] on body "Estudiantes Disciplina Asistencia Mis cursos Archivos Soporte Ayuda Reportar un…" at bounding box center [482, 206] width 965 height 413
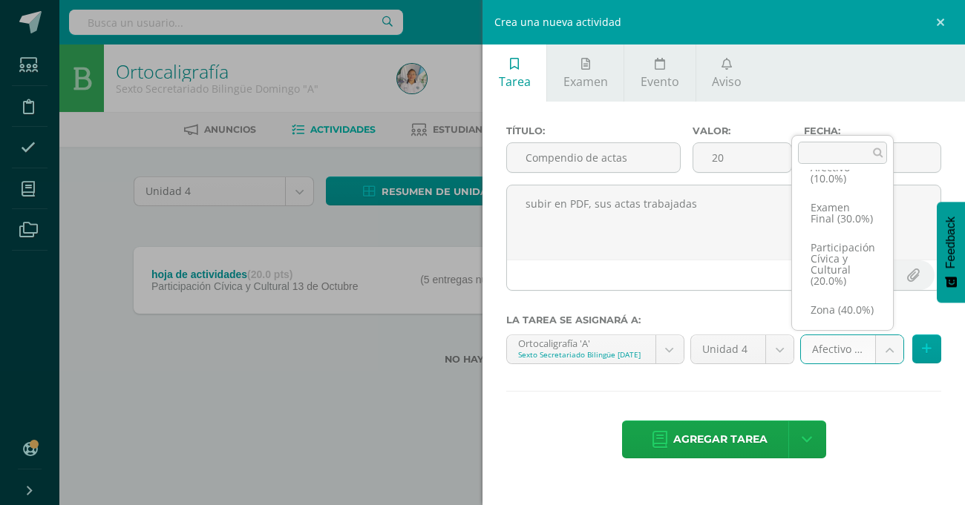
scroll to position [45, 0]
select select "77721"
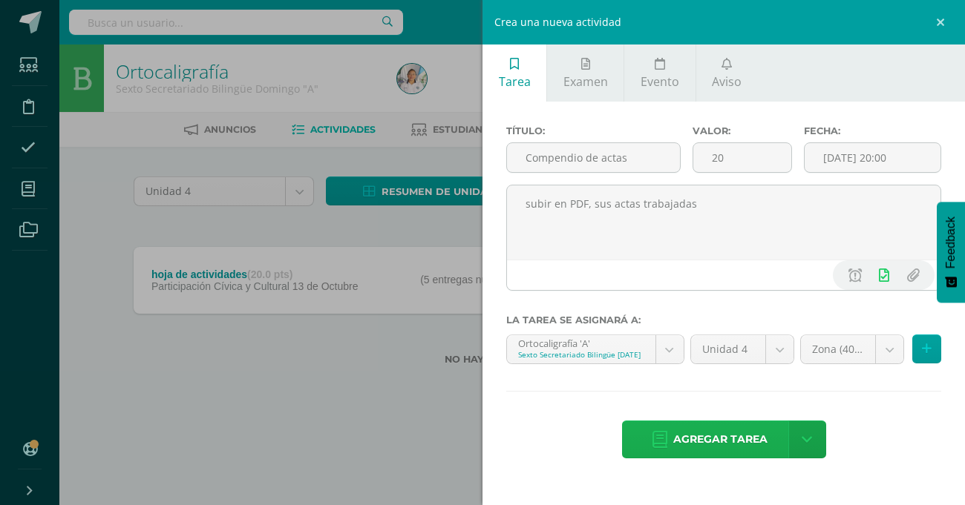
click at [695, 439] on span "Agregar tarea" at bounding box center [720, 440] width 94 height 36
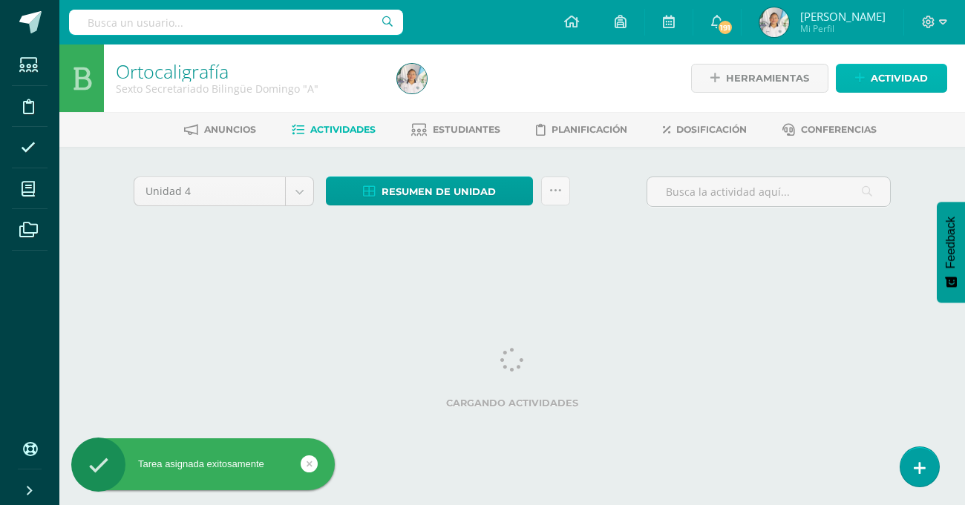
click at [861, 88] on link "Actividad" at bounding box center [891, 78] width 111 height 29
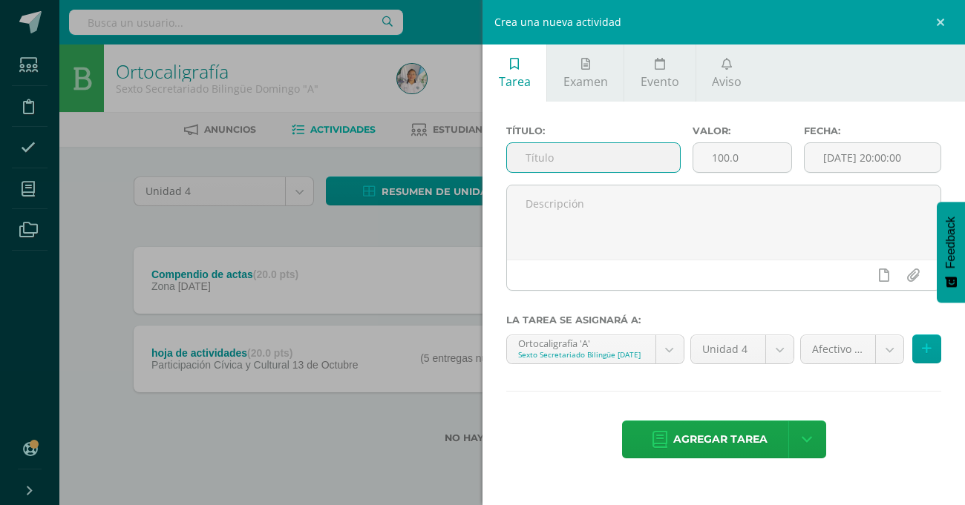
click at [635, 157] on input "text" at bounding box center [593, 157] width 173 height 29
type input "Agenda"
click at [770, 154] on input "100.0" at bounding box center [742, 157] width 99 height 29
type input "1"
type input "20"
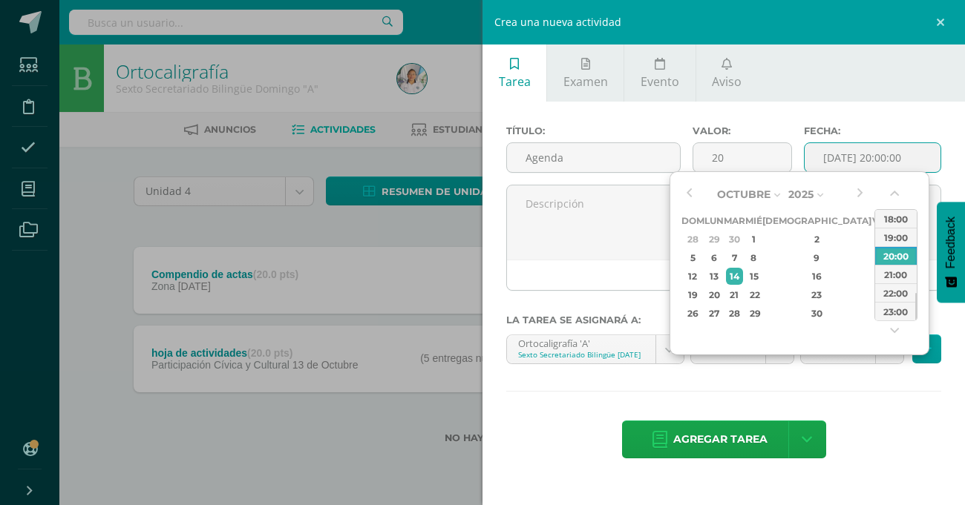
click at [884, 152] on input "2025-10-14 20:00:00" at bounding box center [873, 157] width 136 height 29
click at [693, 289] on div "19" at bounding box center [693, 295] width 19 height 17
type input "2025-10-19 20:00"
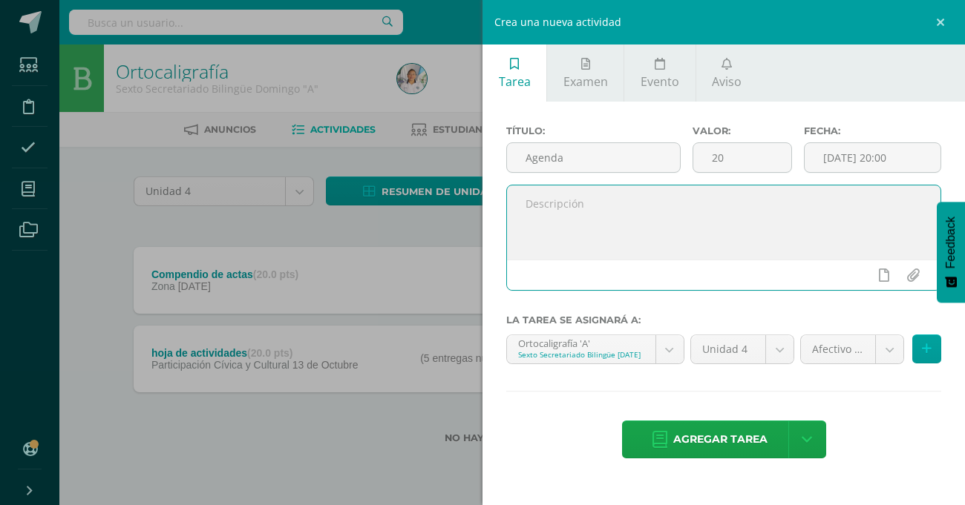
click at [589, 229] on textarea at bounding box center [723, 223] width 433 height 74
click at [641, 238] on textarea "subir en PDF, su agenda debdamente sellada" at bounding box center [723, 223] width 433 height 74
click at [678, 204] on textarea "subir en PDF, su agenda debdamente sellada" at bounding box center [723, 223] width 433 height 74
type textarea "subir en PDF, su agenda debidamente sellada"
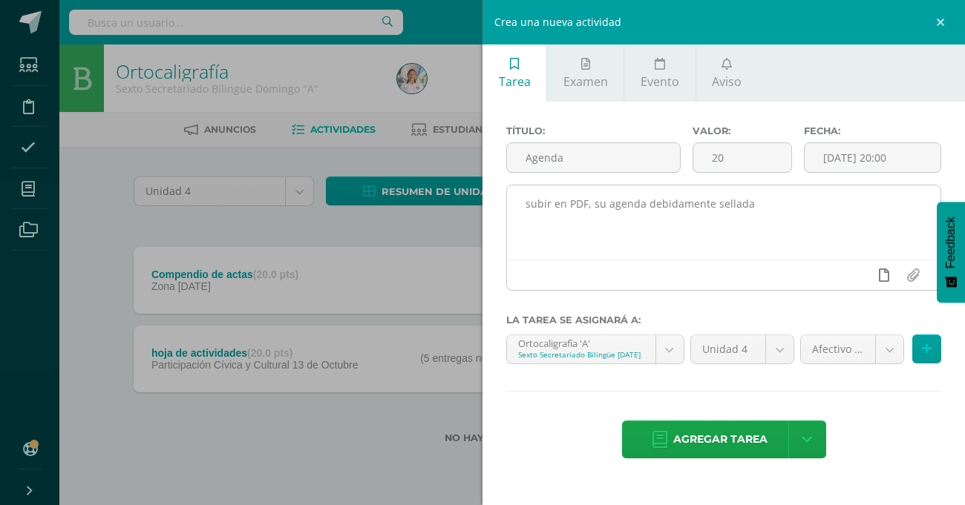
click at [886, 284] on link at bounding box center [883, 275] width 29 height 28
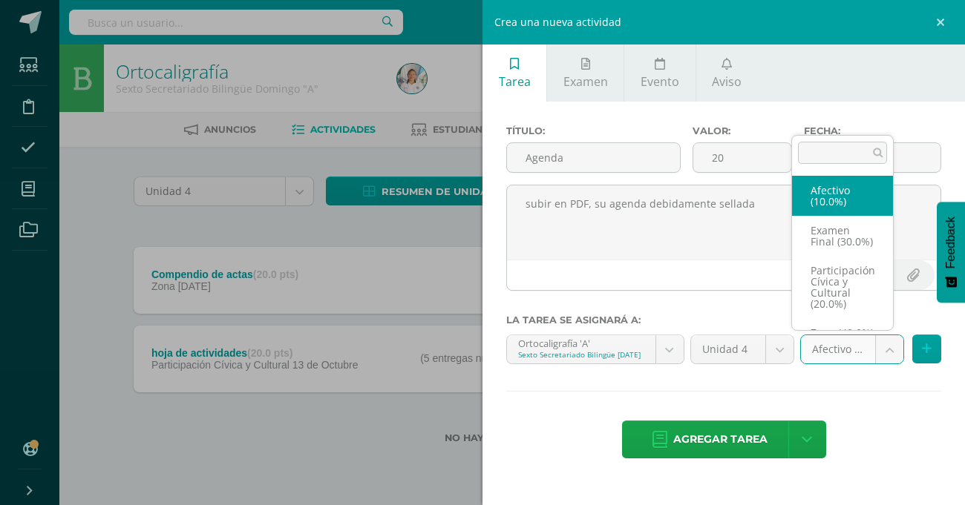
click at [884, 347] on body "Tarea asignada exitosamente Estudiantes Disciplina Asistencia Mis cursos Archiv…" at bounding box center [482, 245] width 965 height 491
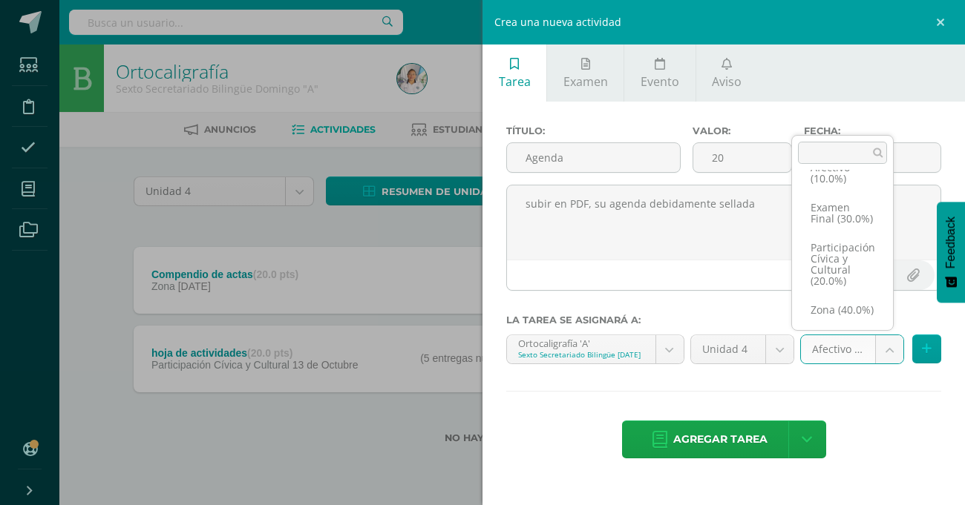
scroll to position [45, 0]
select select "77721"
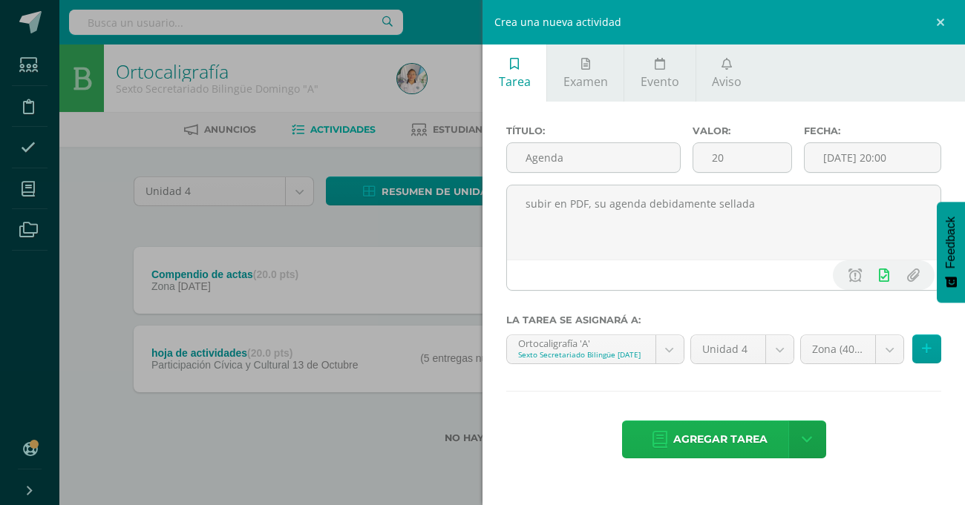
click at [732, 428] on span "Agregar tarea" at bounding box center [720, 440] width 94 height 36
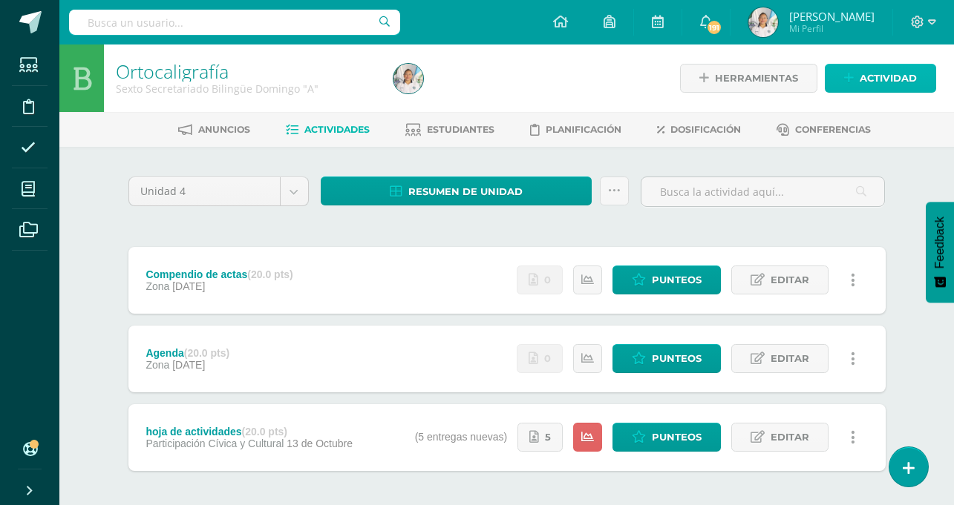
click at [874, 88] on span "Actividad" at bounding box center [888, 78] width 57 height 27
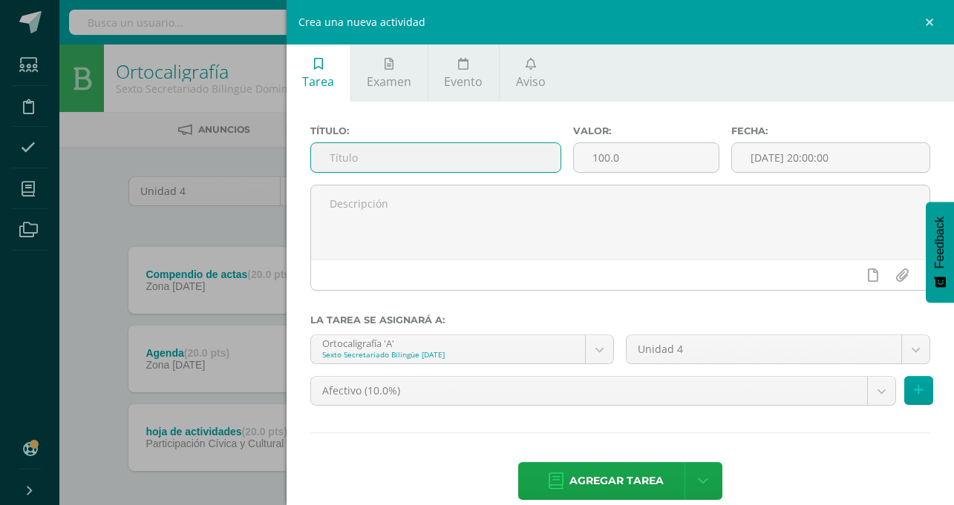
click at [561, 154] on input "text" at bounding box center [436, 157] width 250 height 29
type input "Actas certificadas"
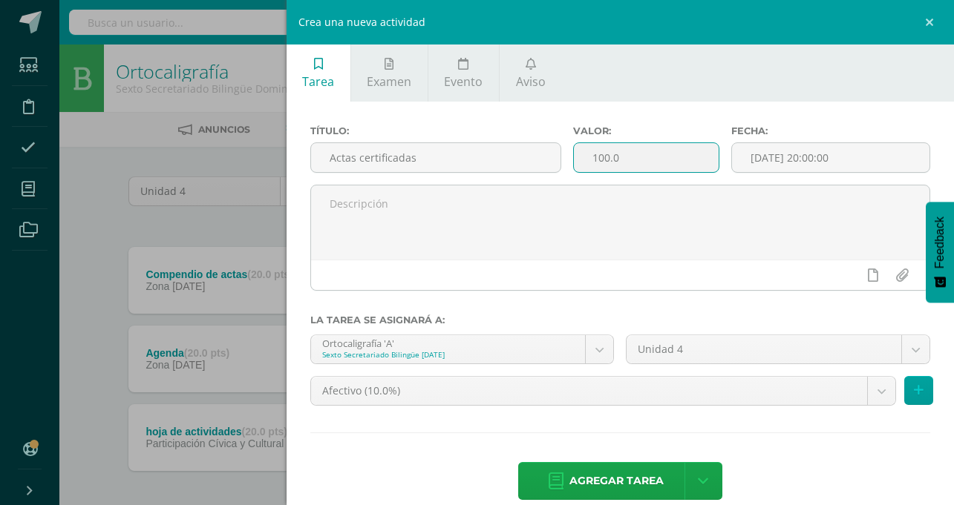
click at [718, 152] on input "100.0" at bounding box center [646, 157] width 145 height 29
type input "10"
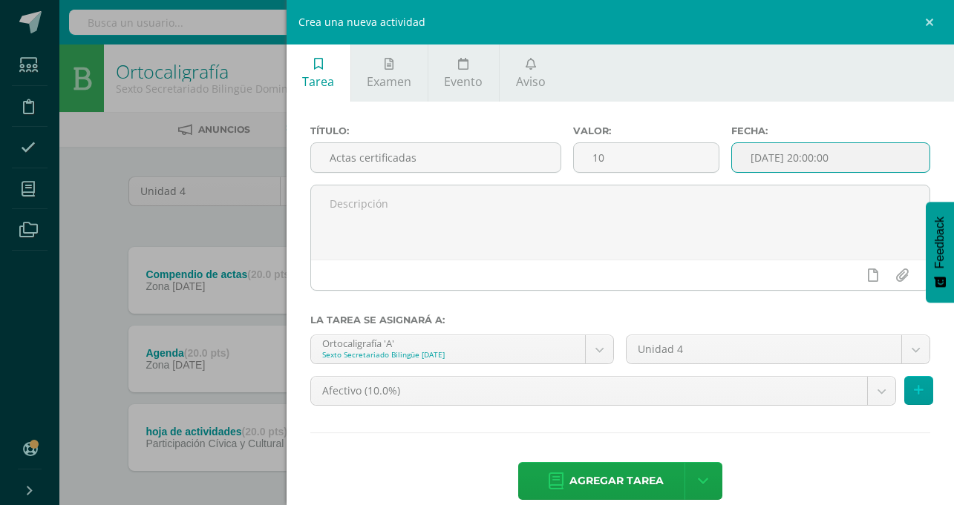
click at [813, 157] on input "2025-10-14 20:00:00" at bounding box center [830, 157] width 197 height 29
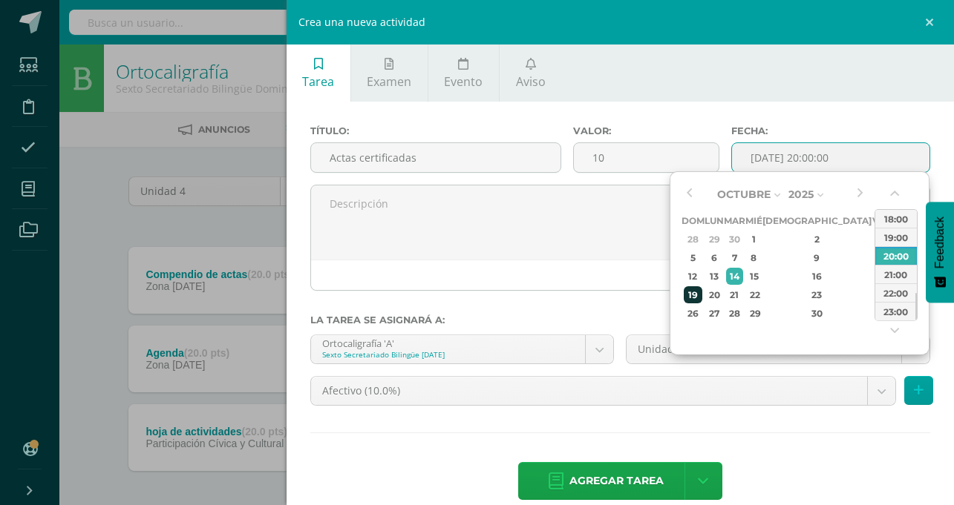
click at [695, 296] on div "19" at bounding box center [693, 295] width 19 height 17
type input "2025-10-19 20:00"
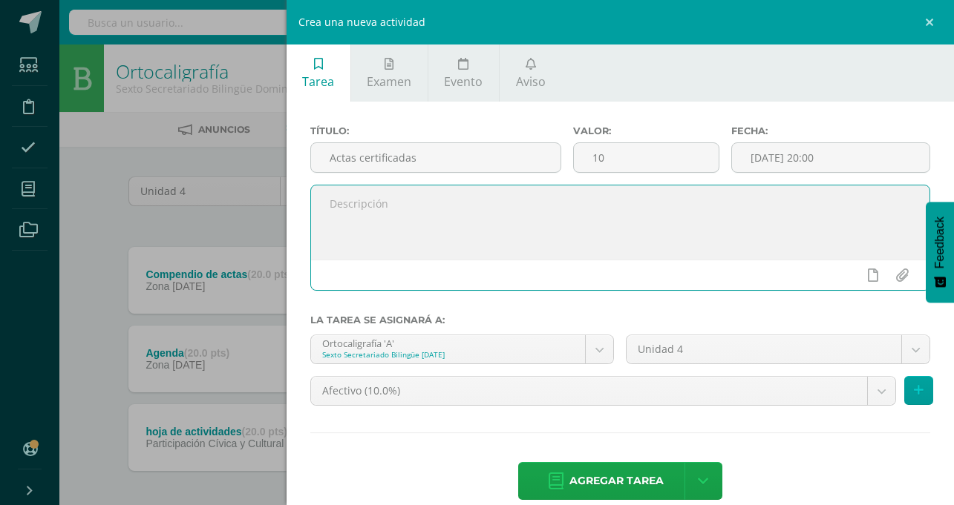
click at [642, 216] on textarea at bounding box center [620, 223] width 619 height 74
type textarea "subir en PDF su trabajo realizado"
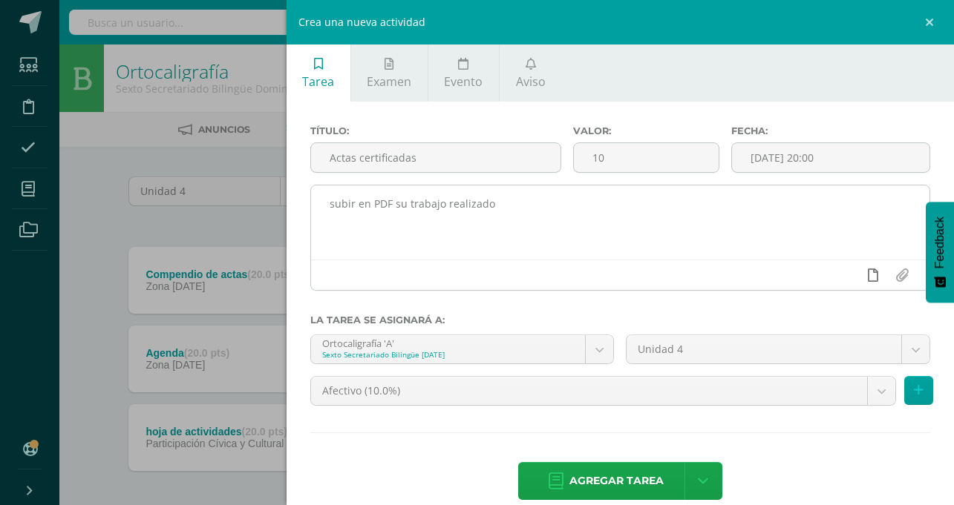
click at [862, 276] on link at bounding box center [872, 275] width 29 height 28
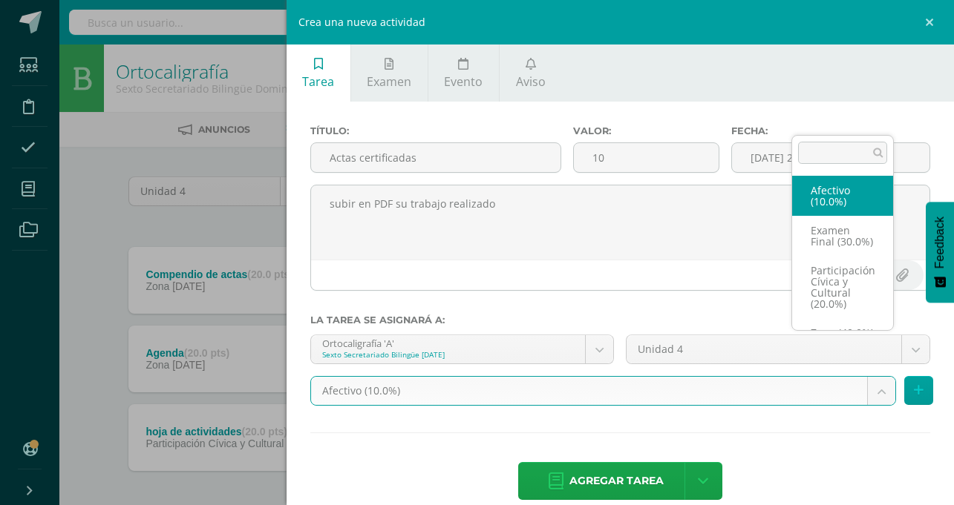
click at [874, 357] on body "Tarea asignada exitosamente Estudiantes Disciplina Asistencia Mis cursos Archiv…" at bounding box center [477, 285] width 954 height 570
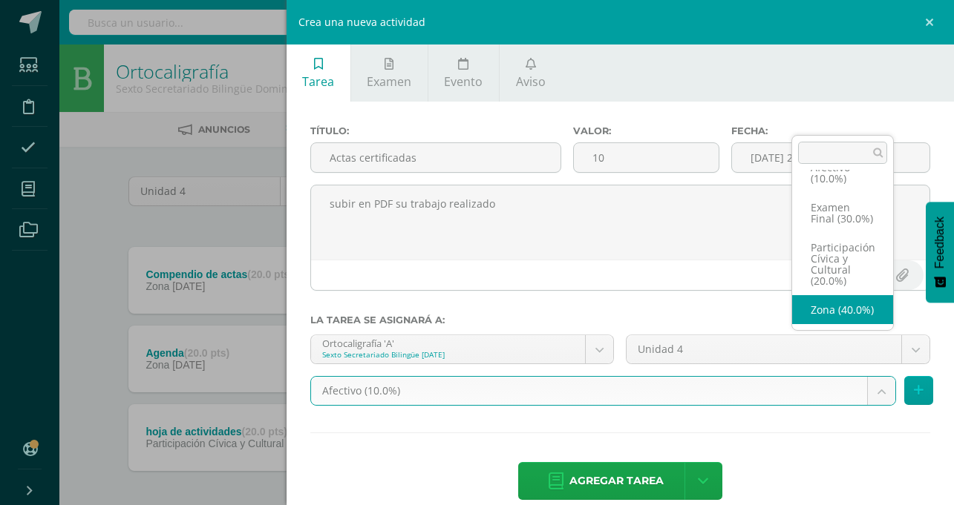
select select "77721"
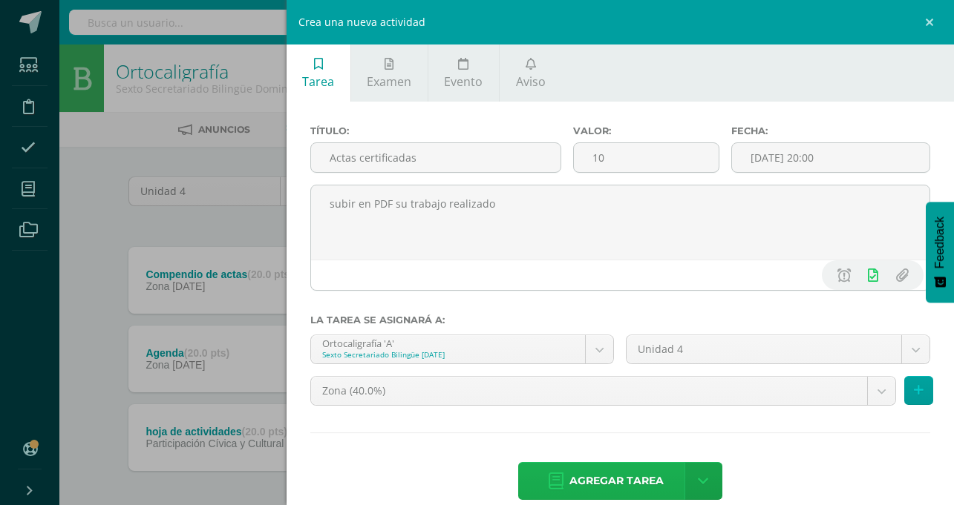
click at [664, 463] on span "Agregar tarea" at bounding box center [616, 481] width 94 height 36
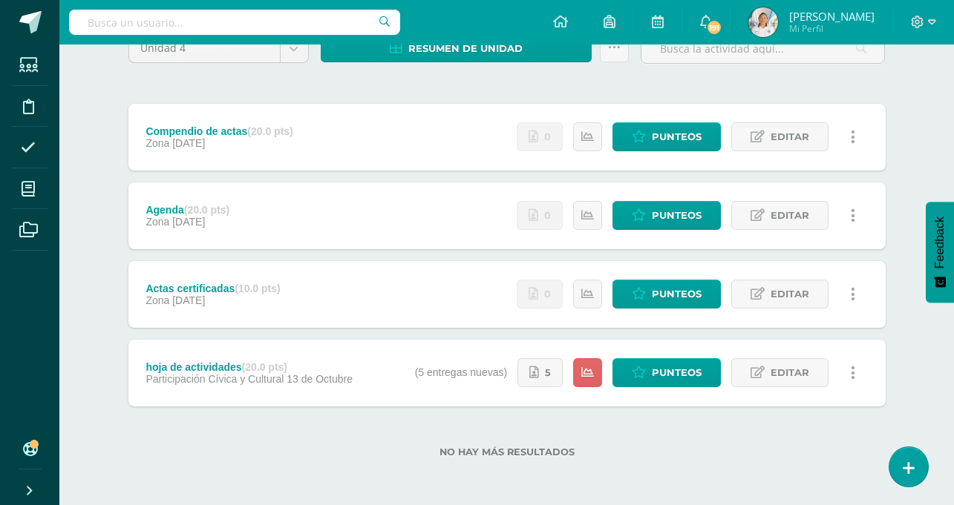
scroll to position [34, 0]
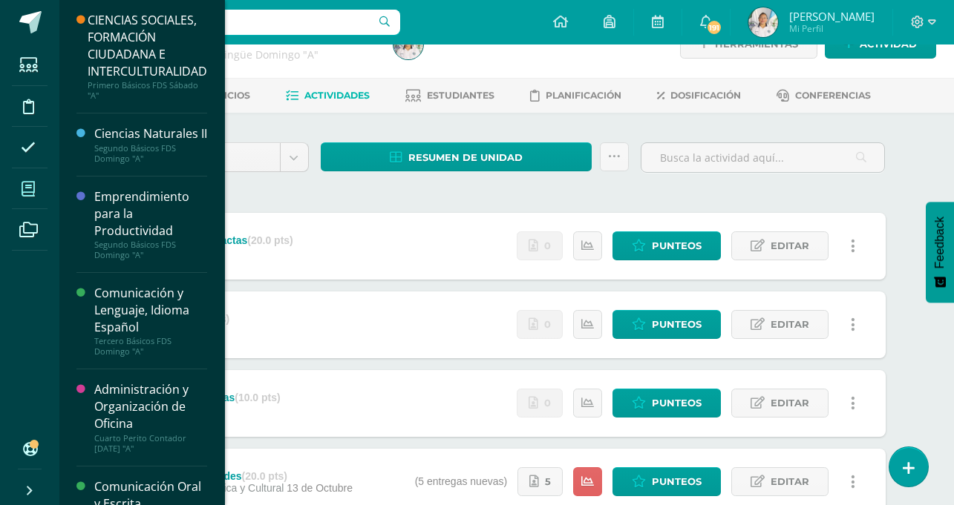
click at [27, 189] on icon at bounding box center [28, 189] width 13 height 15
